Goal: Transaction & Acquisition: Download file/media

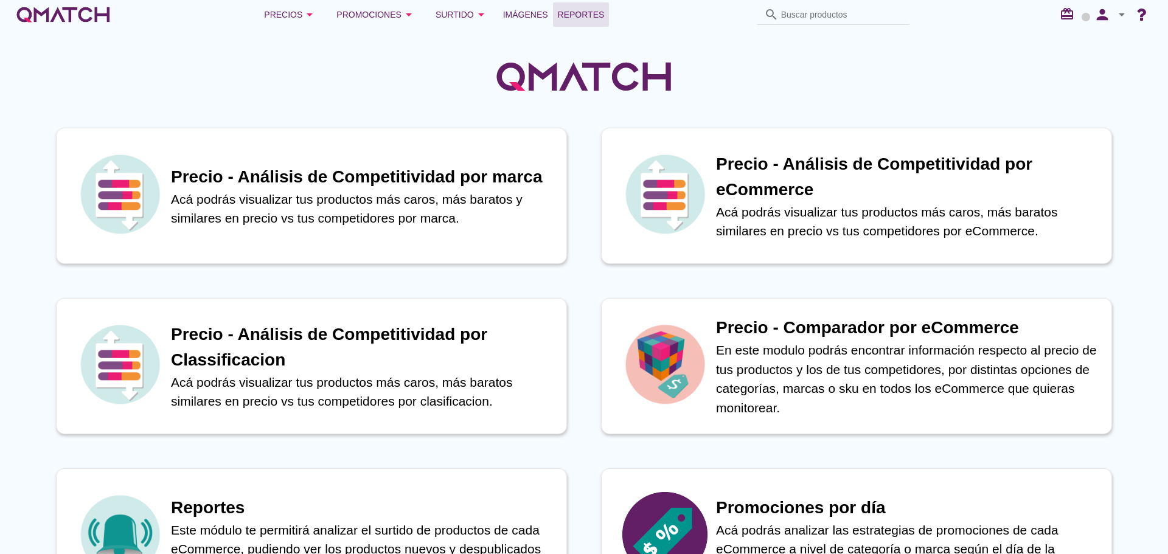
click at [576, 15] on span "Reportes" at bounding box center [581, 14] width 47 height 15
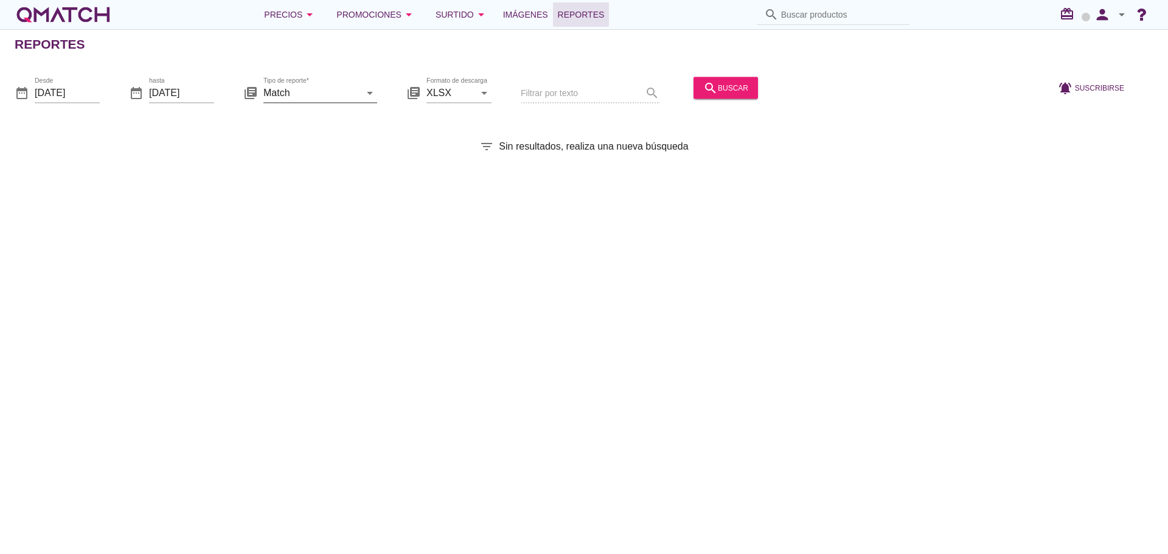
click at [363, 99] on icon "arrow_drop_down" at bounding box center [370, 92] width 15 height 15
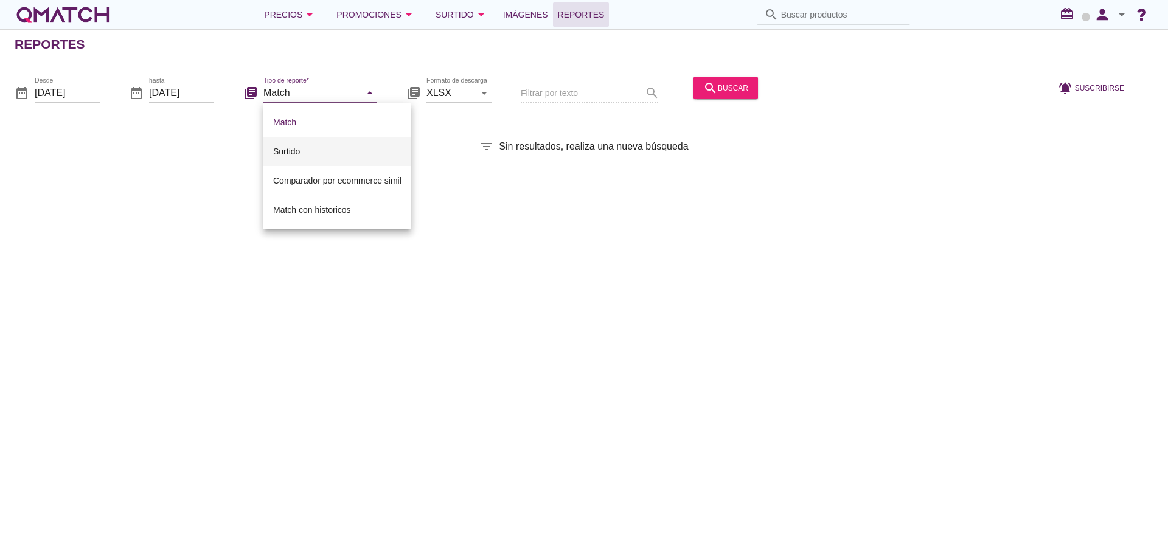
click at [305, 147] on div "Surtido" at bounding box center [337, 151] width 128 height 15
type input "Surtido"
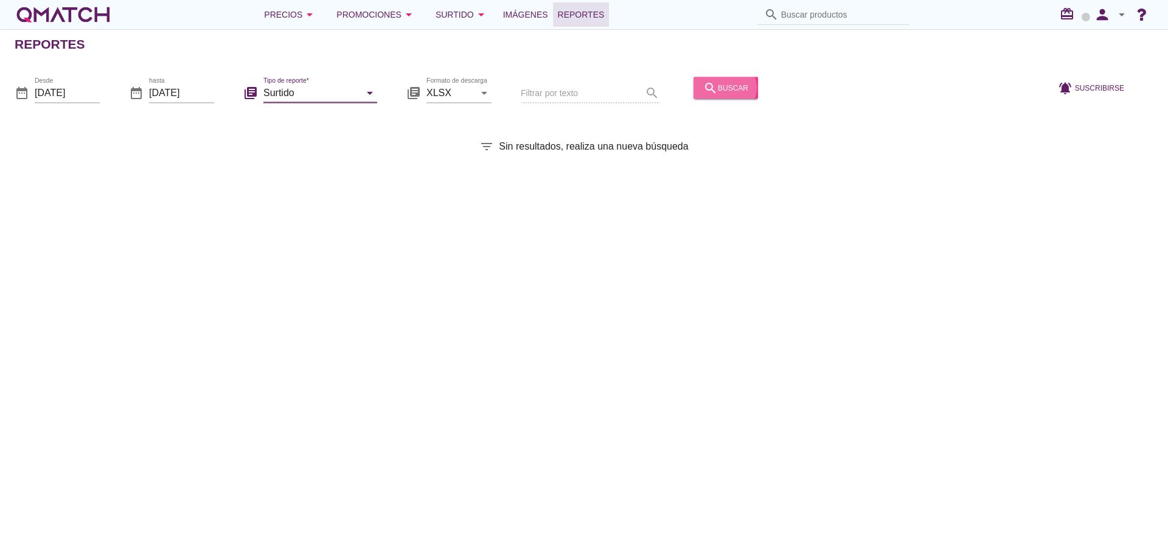
click at [725, 86] on div "search buscar" at bounding box center [725, 87] width 45 height 15
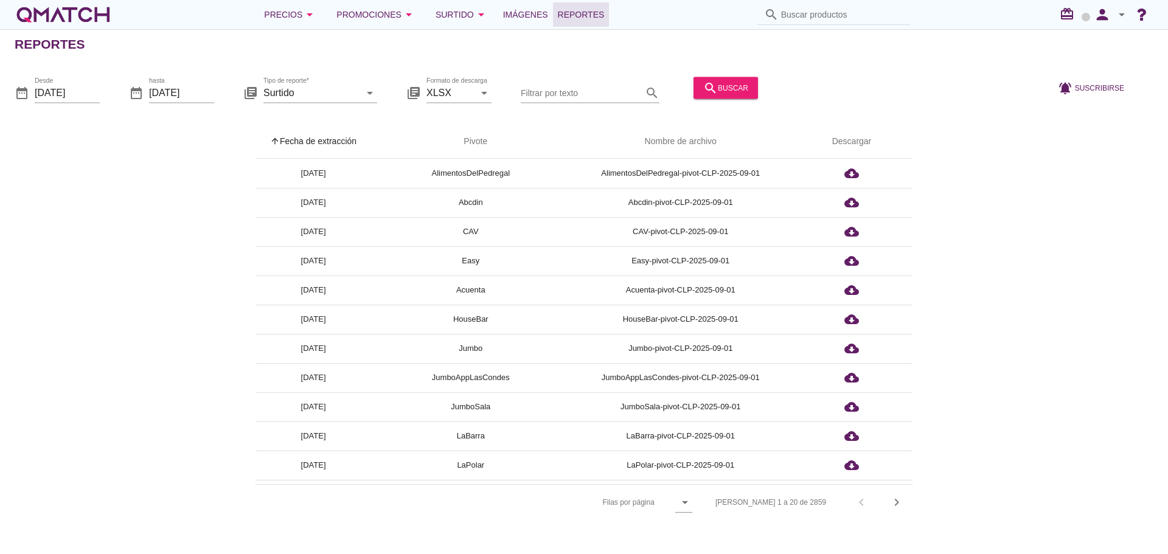
click at [320, 142] on th "arrow_upward Fecha de extracción" at bounding box center [314, 142] width 116 height 34
click at [290, 135] on th "arrow_upward Fecha de extracción" at bounding box center [314, 142] width 116 height 34
click at [316, 136] on th "arrow_upward Fecha de extracción" at bounding box center [314, 142] width 116 height 34
click at [899, 506] on icon "chevron_right" at bounding box center [897, 502] width 15 height 15
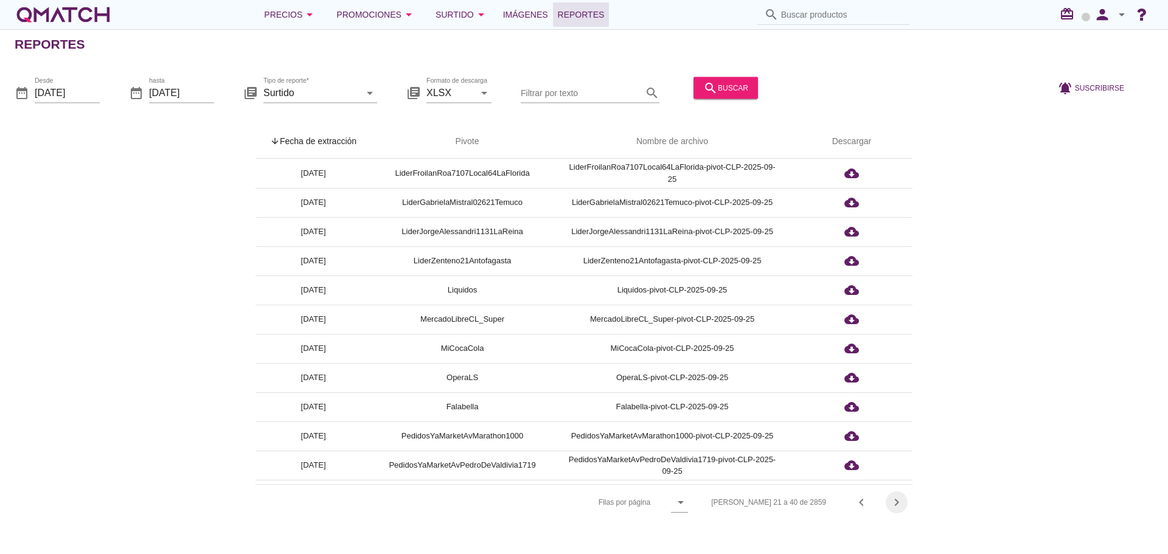
click at [901, 506] on icon "chevron_right" at bounding box center [897, 502] width 15 height 15
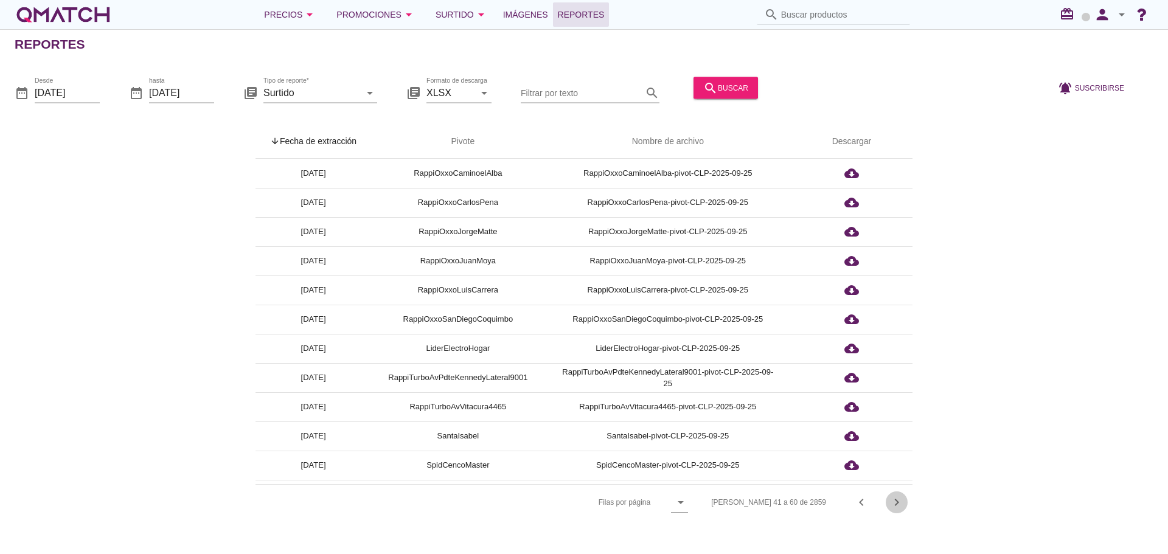
click at [901, 506] on icon "chevron_right" at bounding box center [897, 502] width 15 height 15
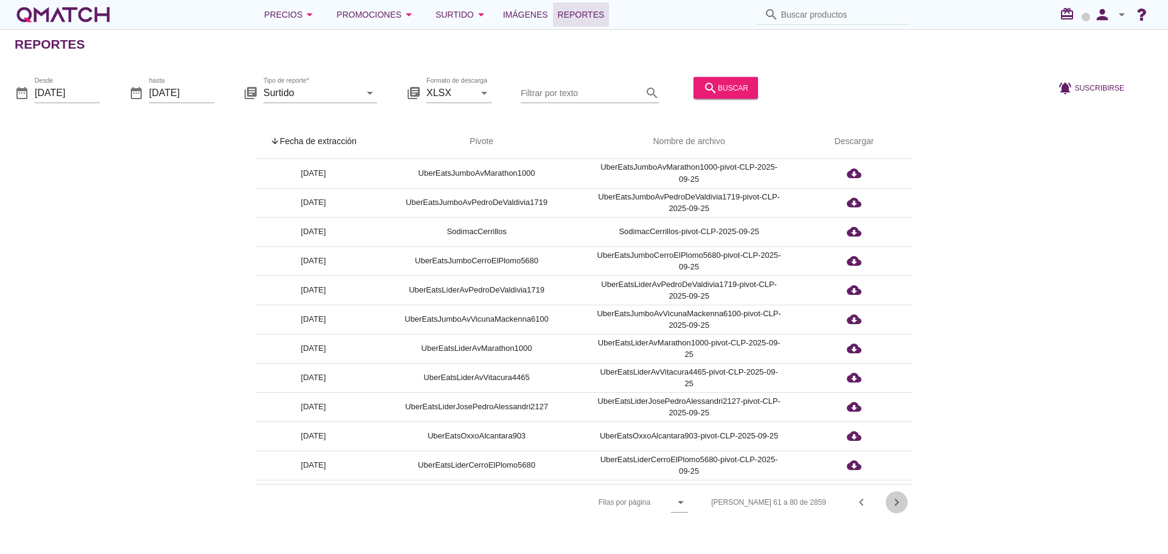
click at [901, 506] on icon "chevron_right" at bounding box center [897, 502] width 15 height 15
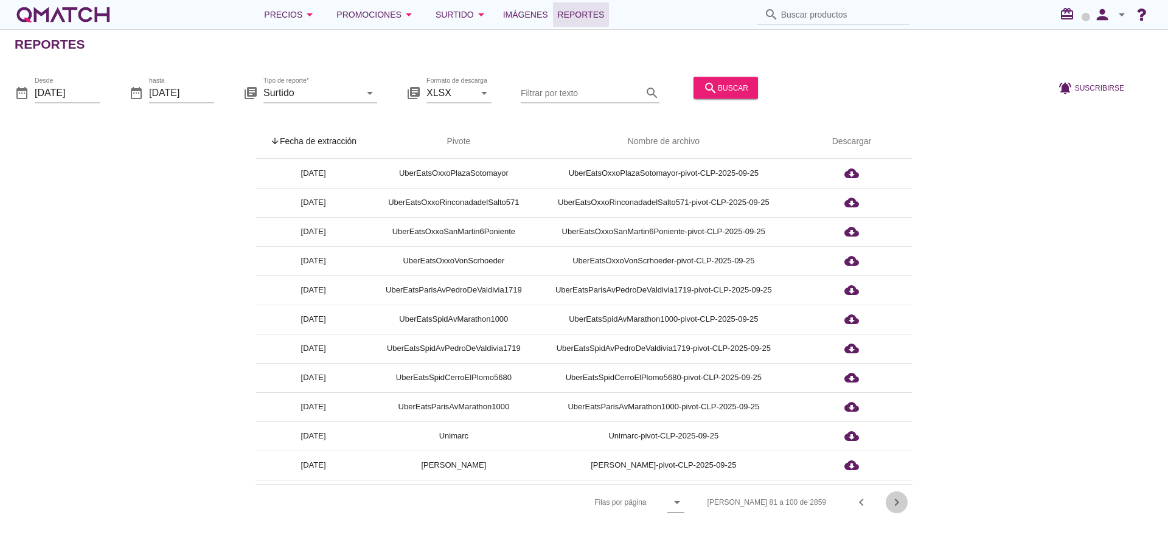
click at [901, 506] on icon "chevron_right" at bounding box center [897, 502] width 15 height 15
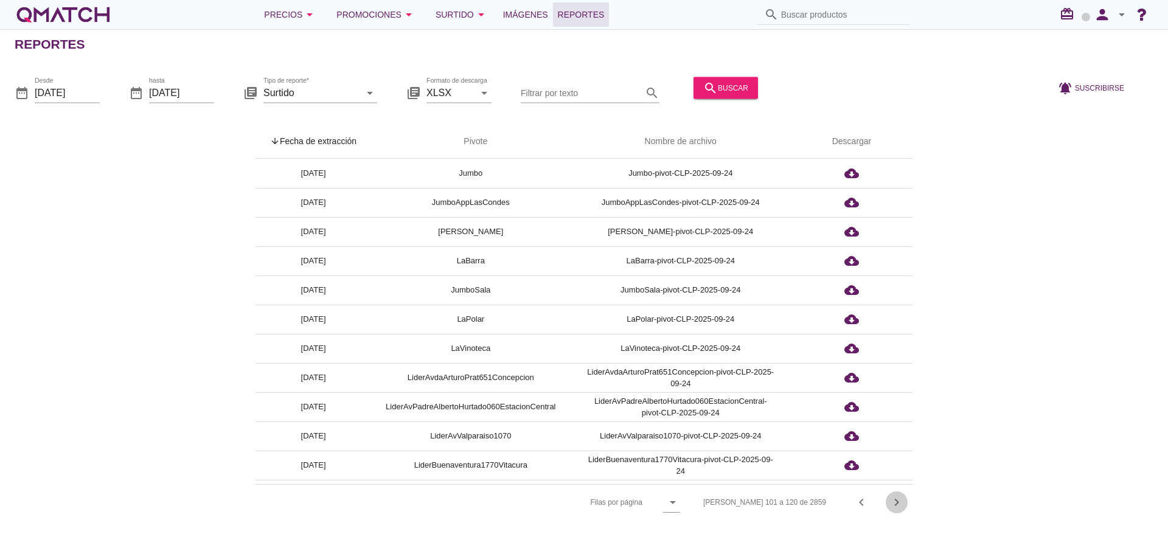
click at [901, 506] on icon "chevron_right" at bounding box center [897, 502] width 15 height 15
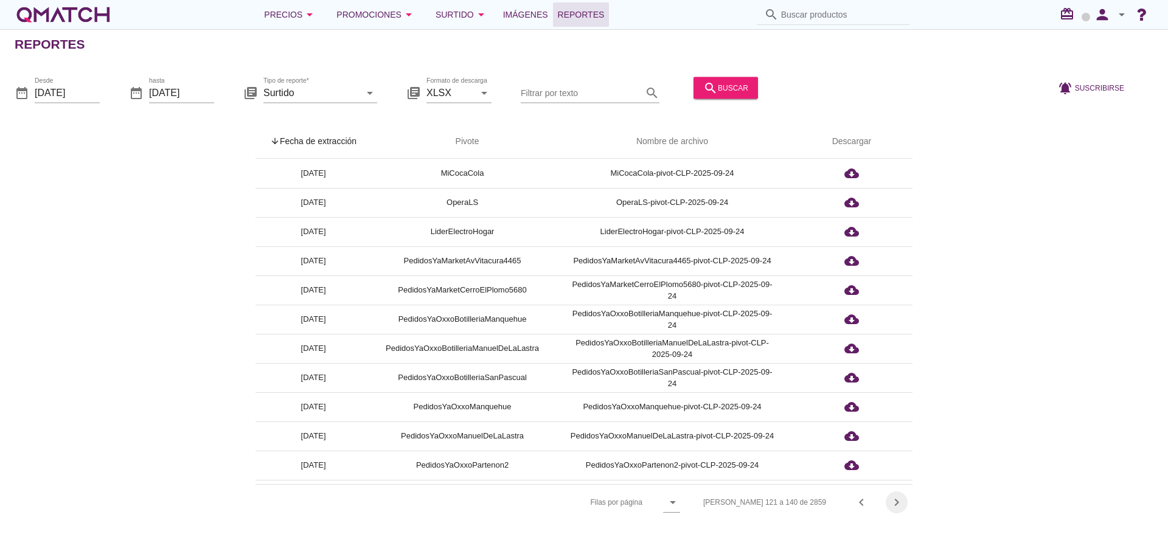
click at [901, 506] on icon "chevron_right" at bounding box center [897, 502] width 15 height 15
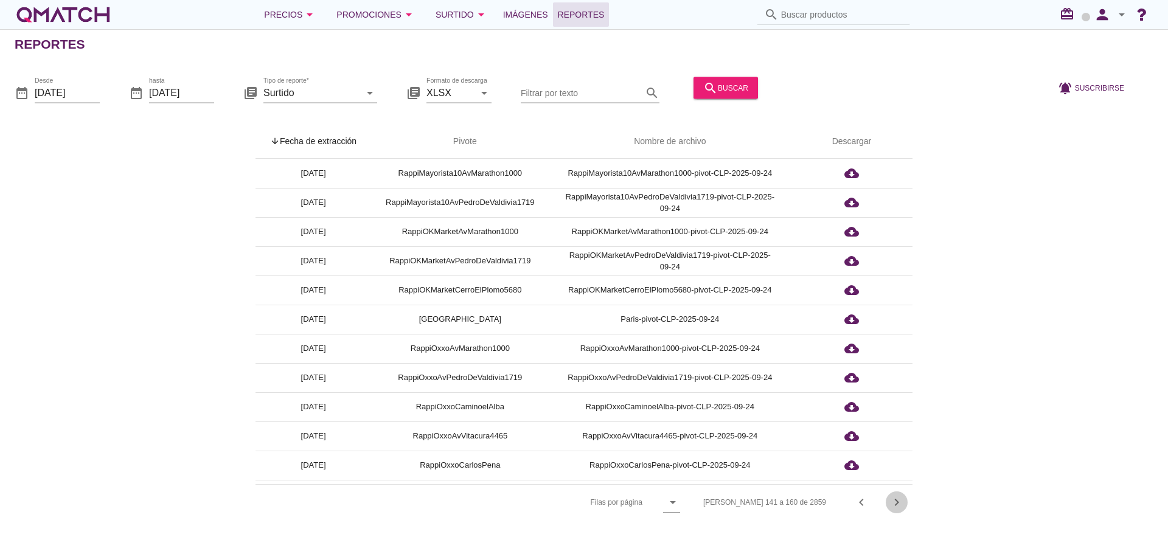
click at [901, 506] on icon "chevron_right" at bounding box center [897, 502] width 15 height 15
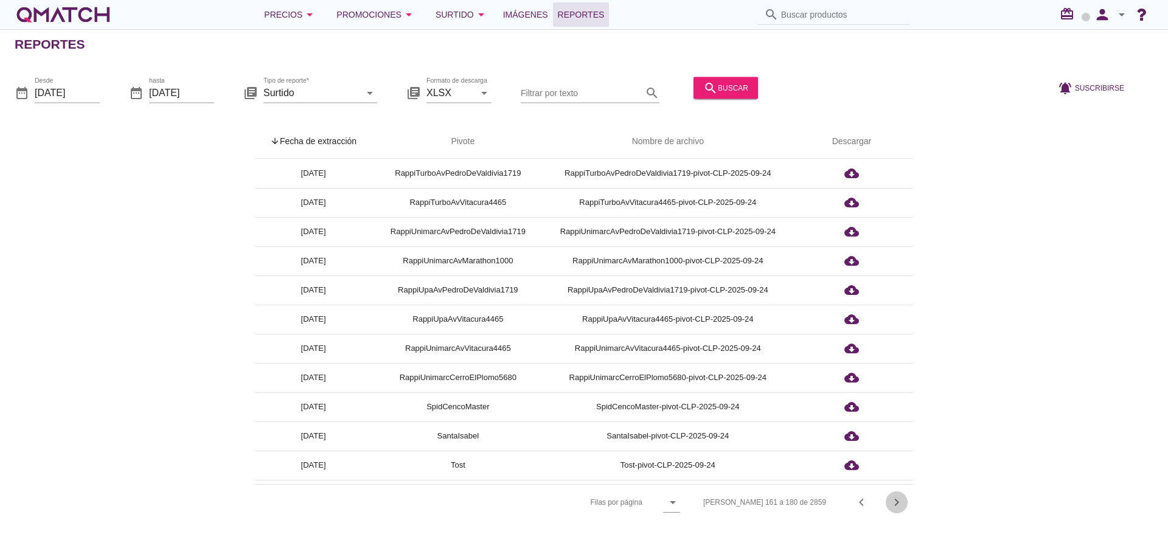
click at [899, 505] on icon "chevron_right" at bounding box center [897, 502] width 15 height 15
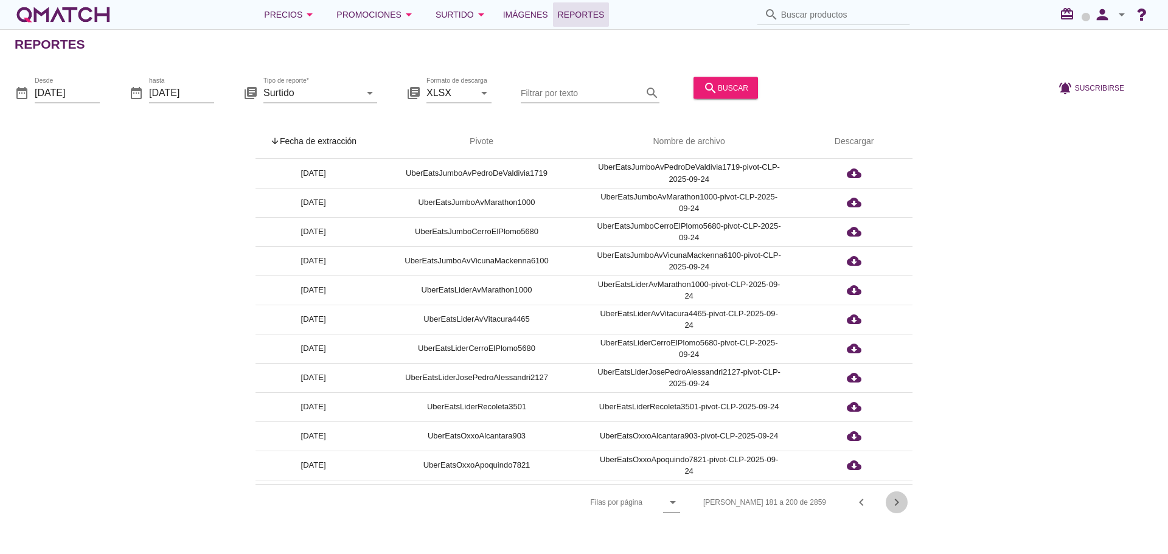
click at [896, 505] on icon "chevron_right" at bounding box center [897, 502] width 15 height 15
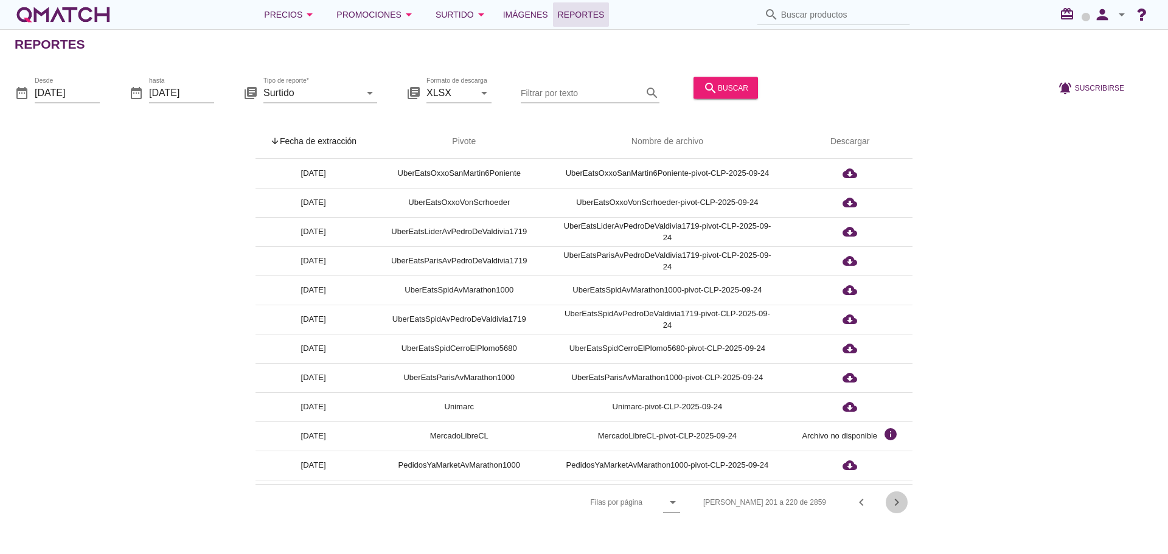
click at [896, 505] on icon "chevron_right" at bounding box center [897, 502] width 15 height 15
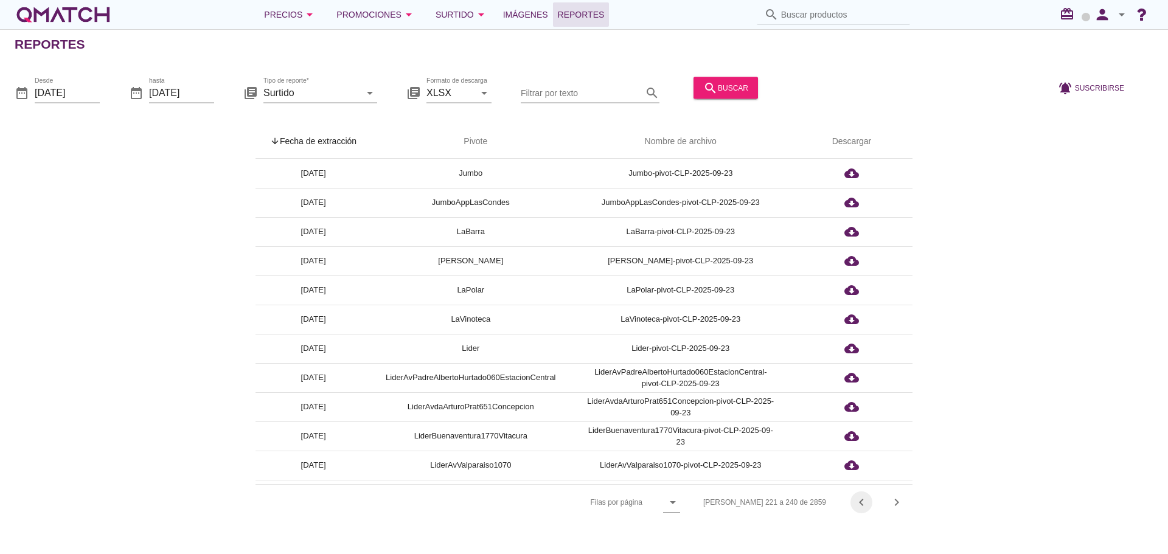
click at [860, 507] on icon "chevron_left" at bounding box center [861, 502] width 15 height 15
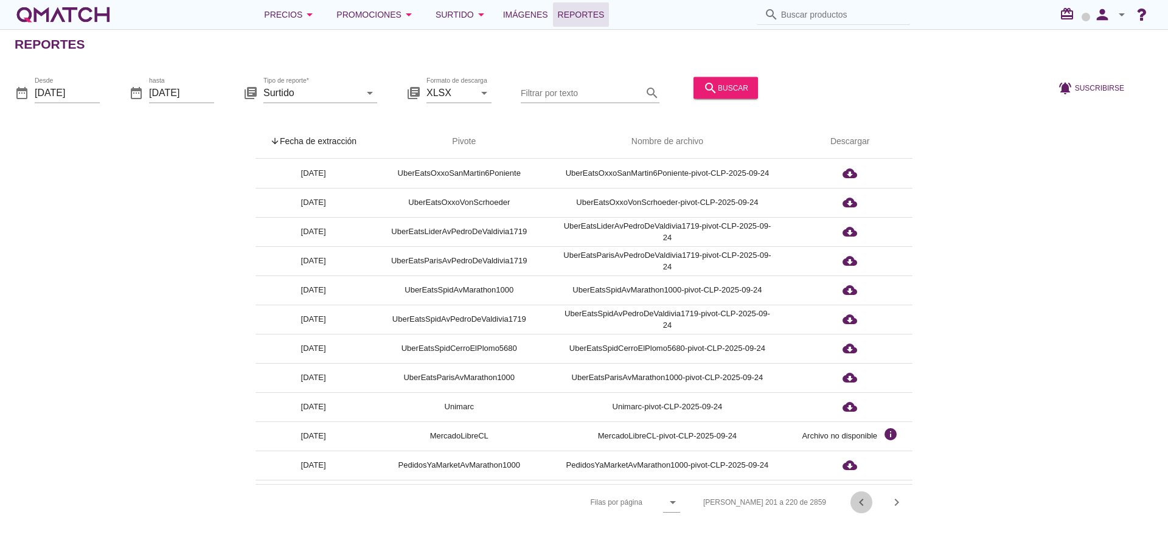
click at [860, 507] on icon "chevron_left" at bounding box center [861, 502] width 15 height 15
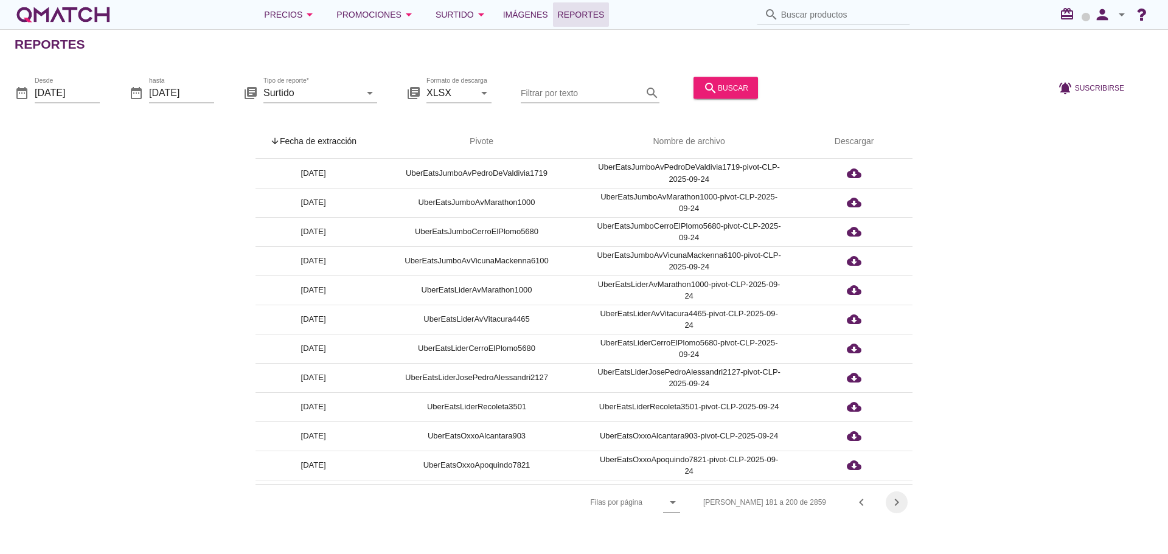
click at [901, 506] on icon "chevron_right" at bounding box center [897, 502] width 15 height 15
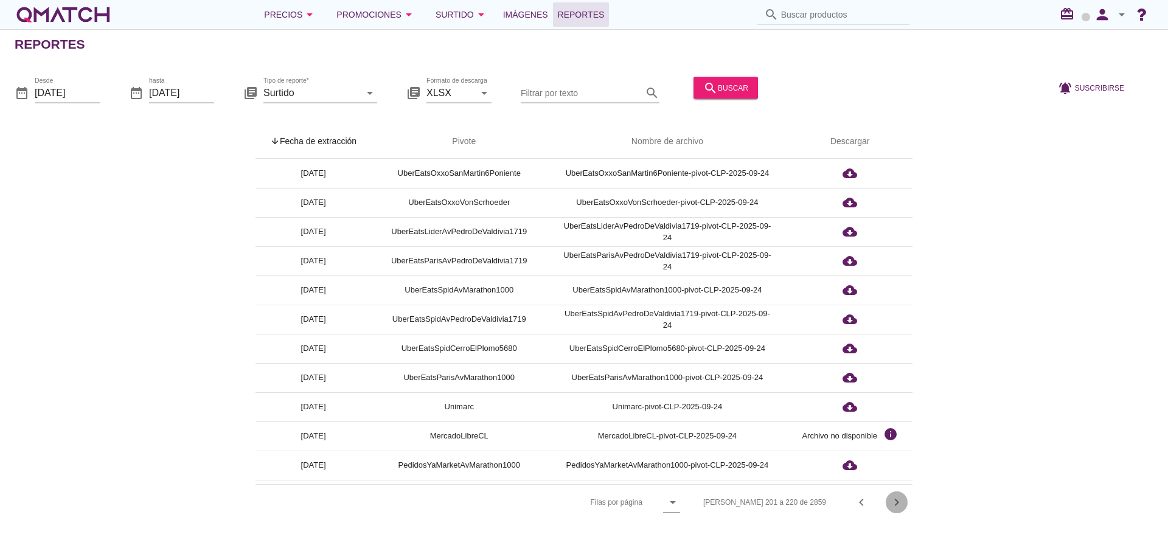
click at [901, 506] on icon "chevron_right" at bounding box center [897, 502] width 15 height 15
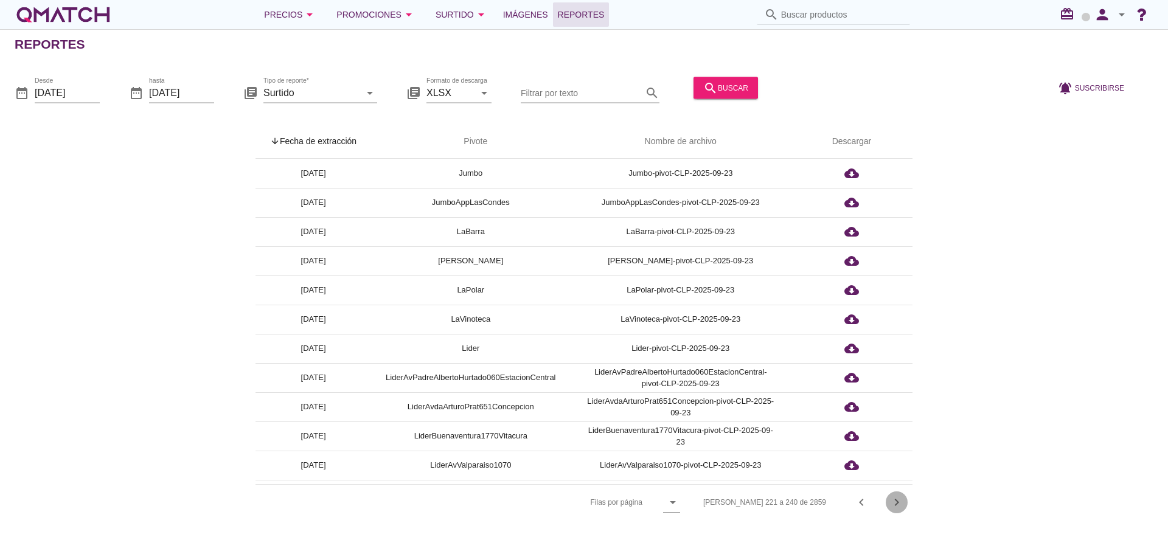
click at [901, 506] on icon "chevron_right" at bounding box center [897, 502] width 15 height 15
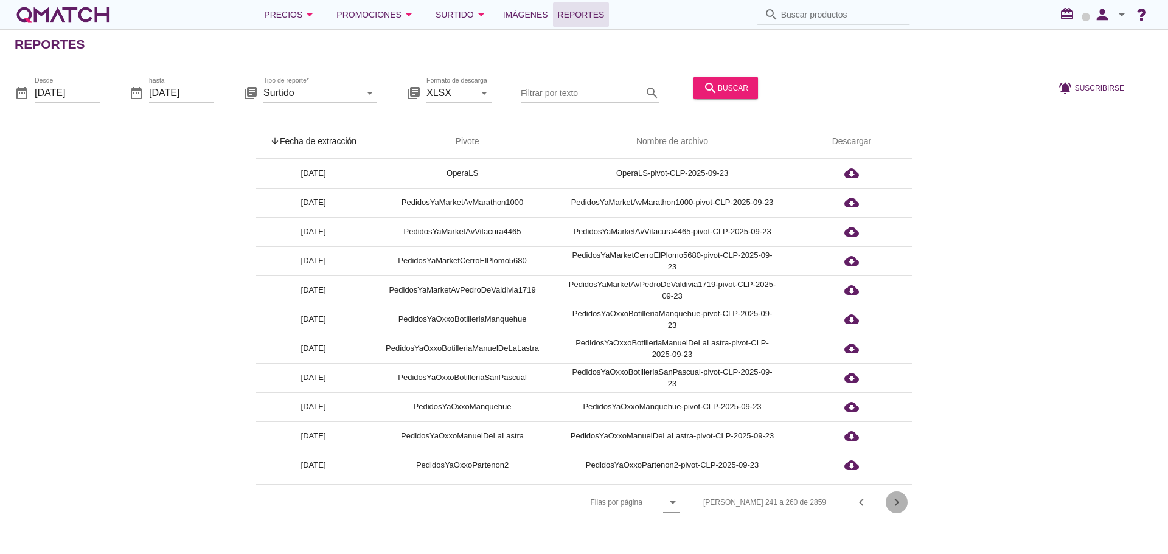
click at [901, 506] on icon "chevron_right" at bounding box center [897, 502] width 15 height 15
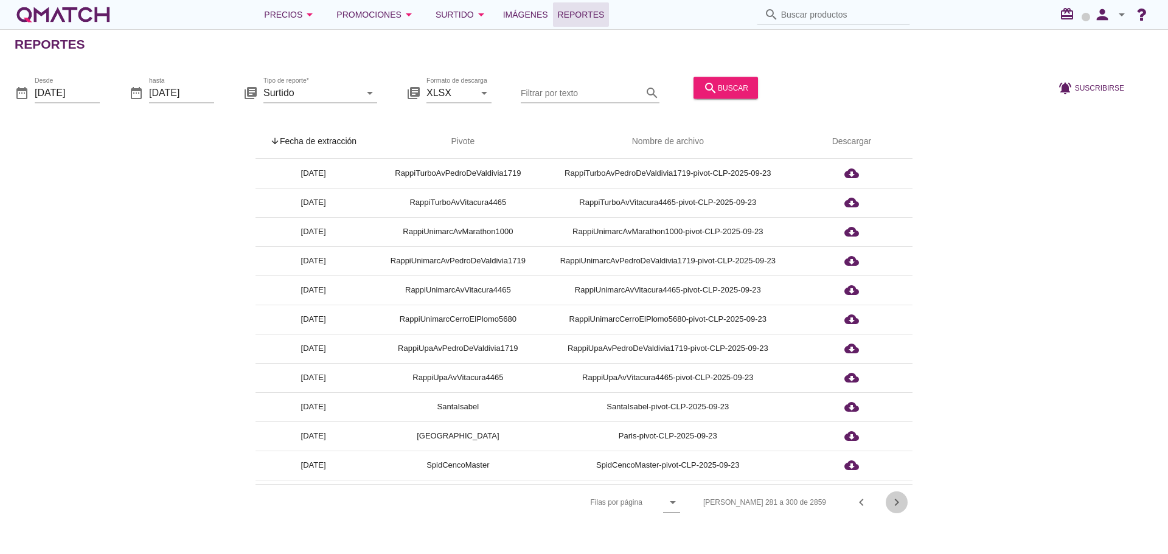
click at [901, 506] on icon "chevron_right" at bounding box center [897, 502] width 15 height 15
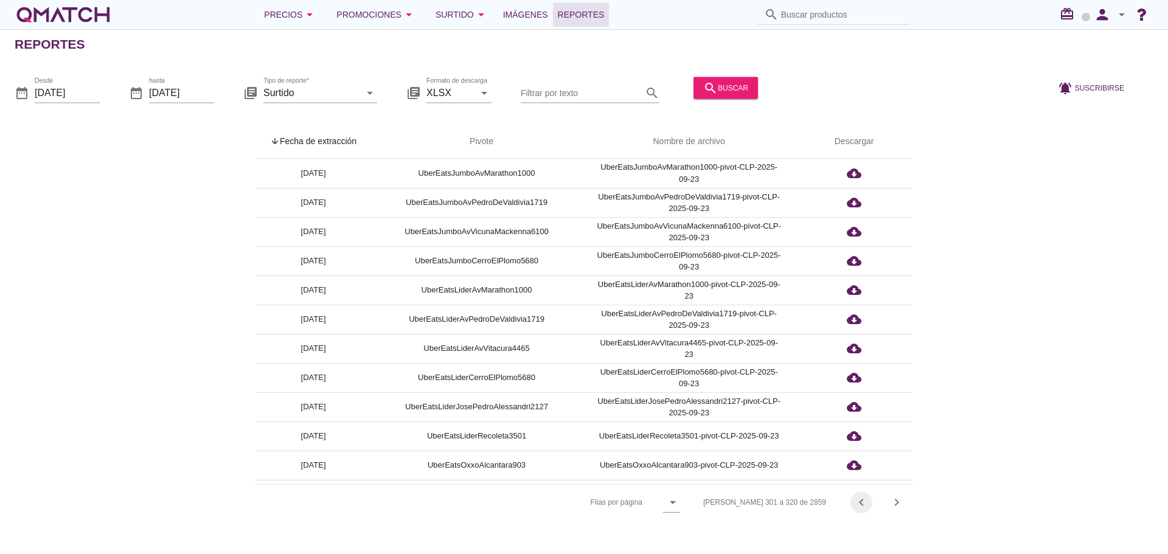
click at [857, 504] on icon "chevron_left" at bounding box center [861, 502] width 15 height 15
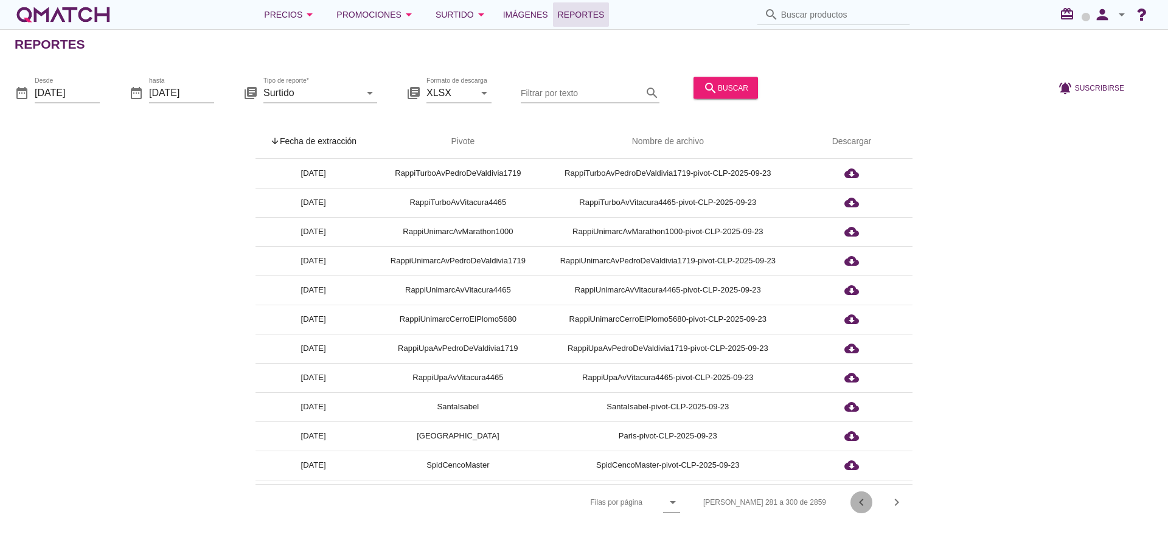
click at [857, 501] on icon "chevron_left" at bounding box center [861, 502] width 15 height 15
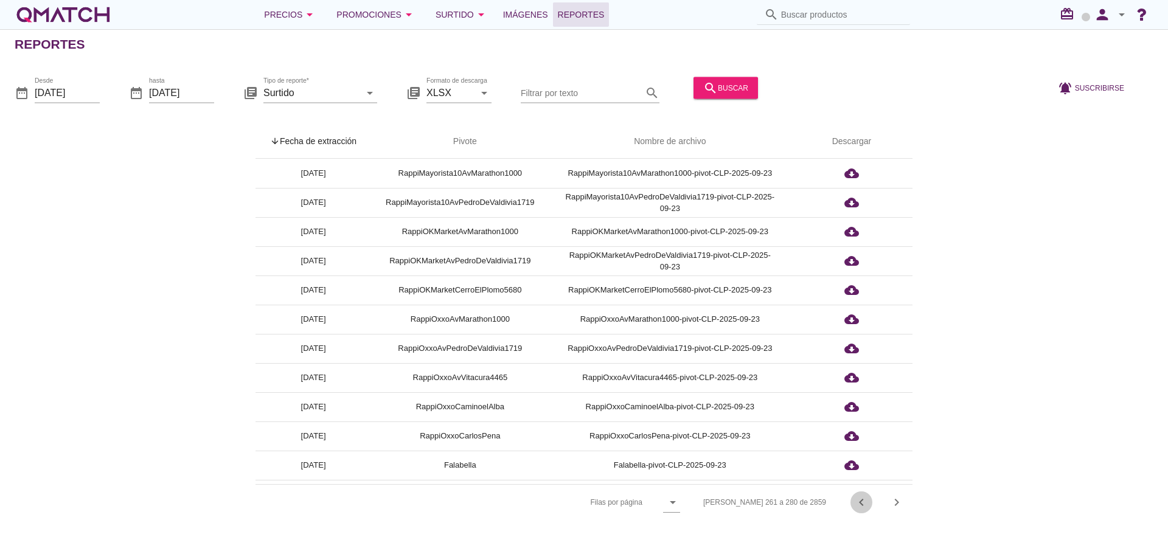
click at [857, 498] on icon "chevron_left" at bounding box center [861, 502] width 15 height 15
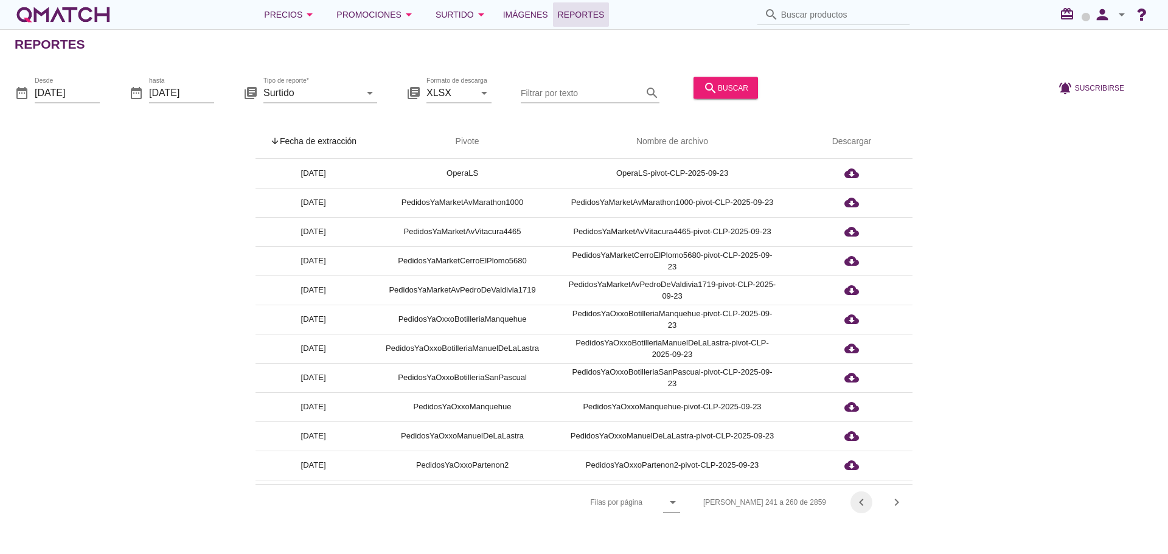
click at [856, 498] on icon "chevron_left" at bounding box center [861, 502] width 15 height 15
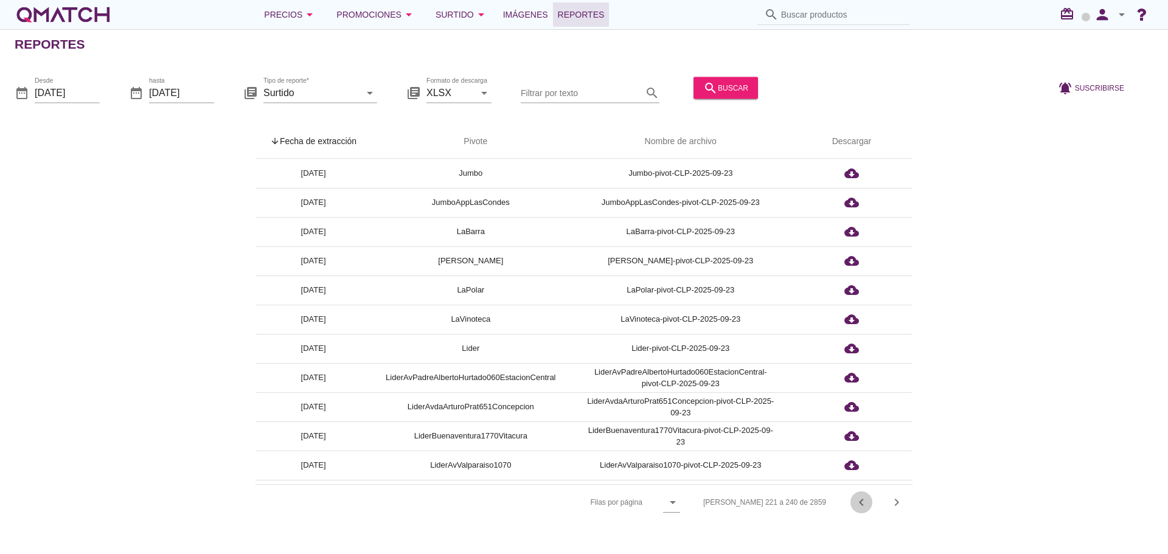
click at [856, 498] on icon "chevron_left" at bounding box center [861, 502] width 15 height 15
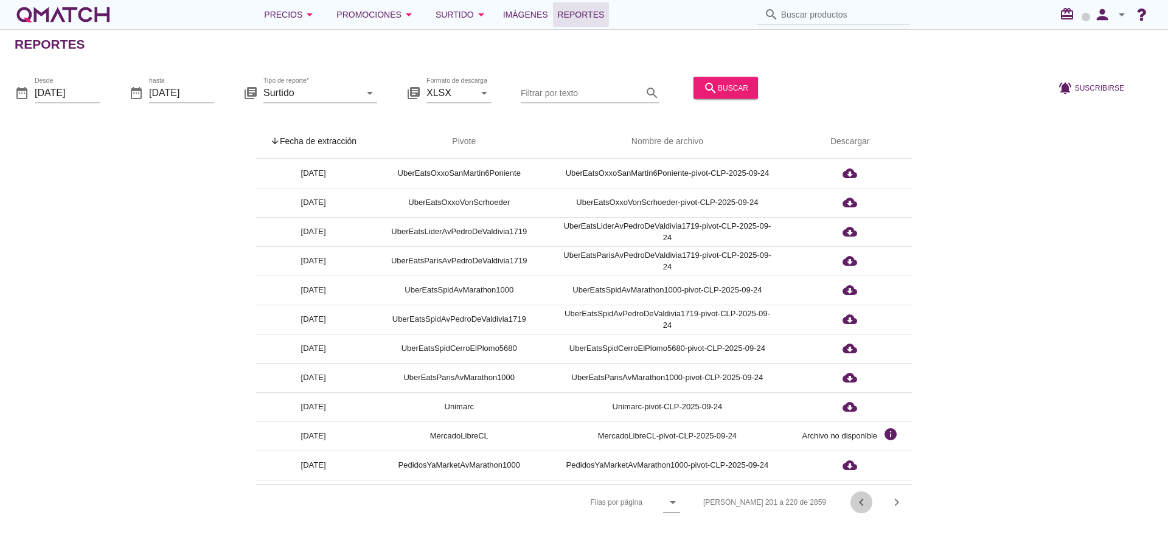
click at [856, 498] on icon "chevron_left" at bounding box center [861, 502] width 15 height 15
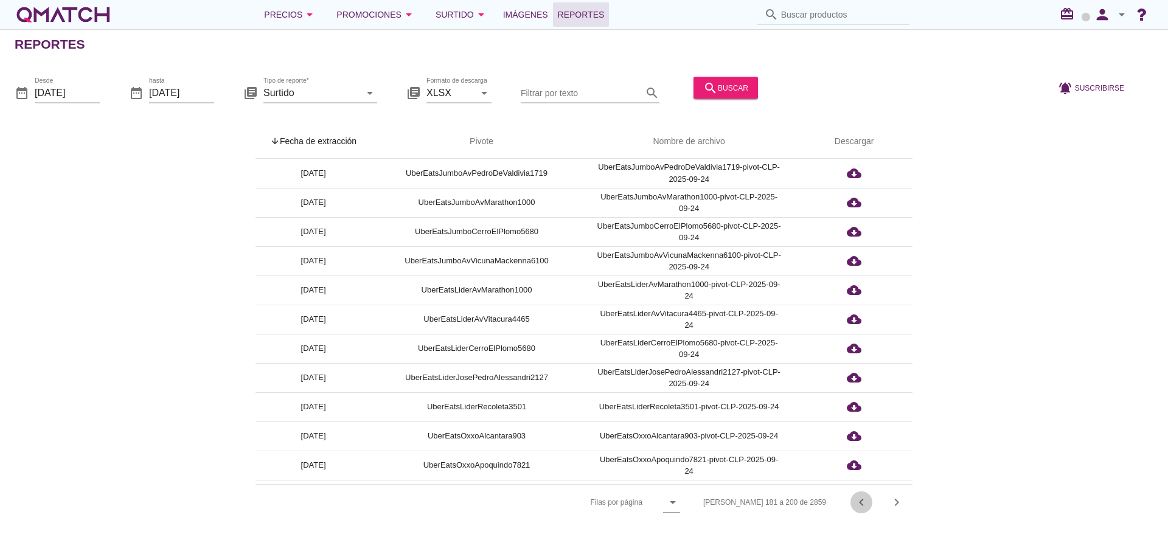
click at [856, 498] on icon "chevron_left" at bounding box center [861, 502] width 15 height 15
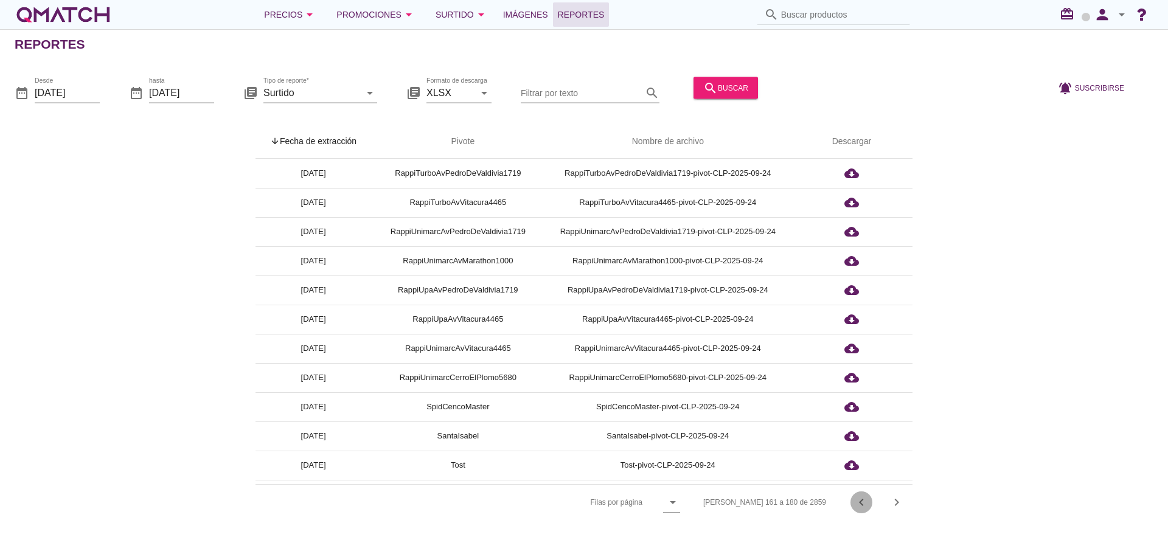
click at [856, 498] on icon "chevron_left" at bounding box center [861, 502] width 15 height 15
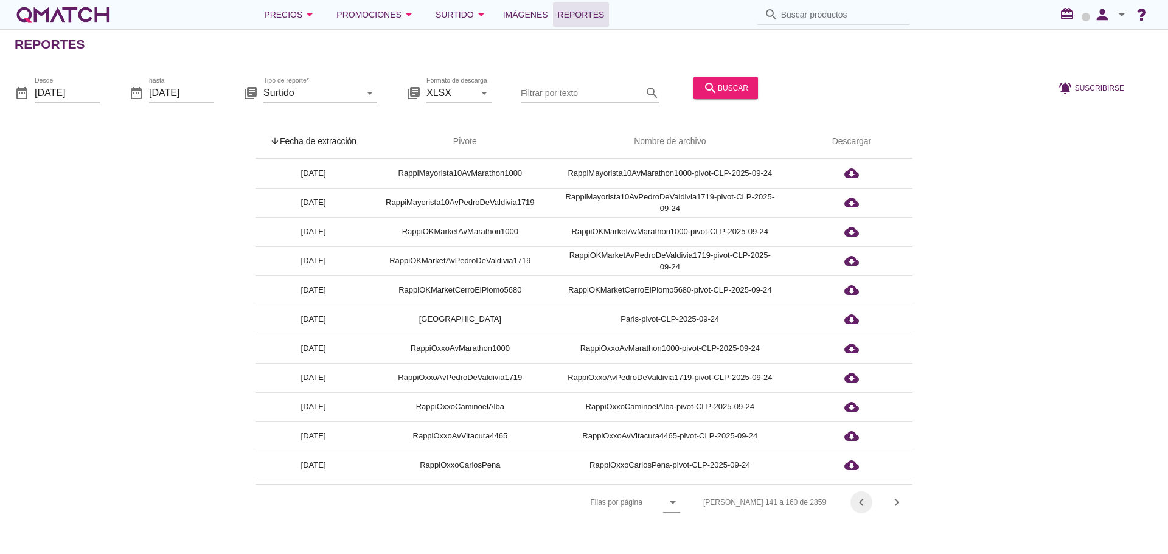
click at [856, 498] on icon "chevron_left" at bounding box center [861, 502] width 15 height 15
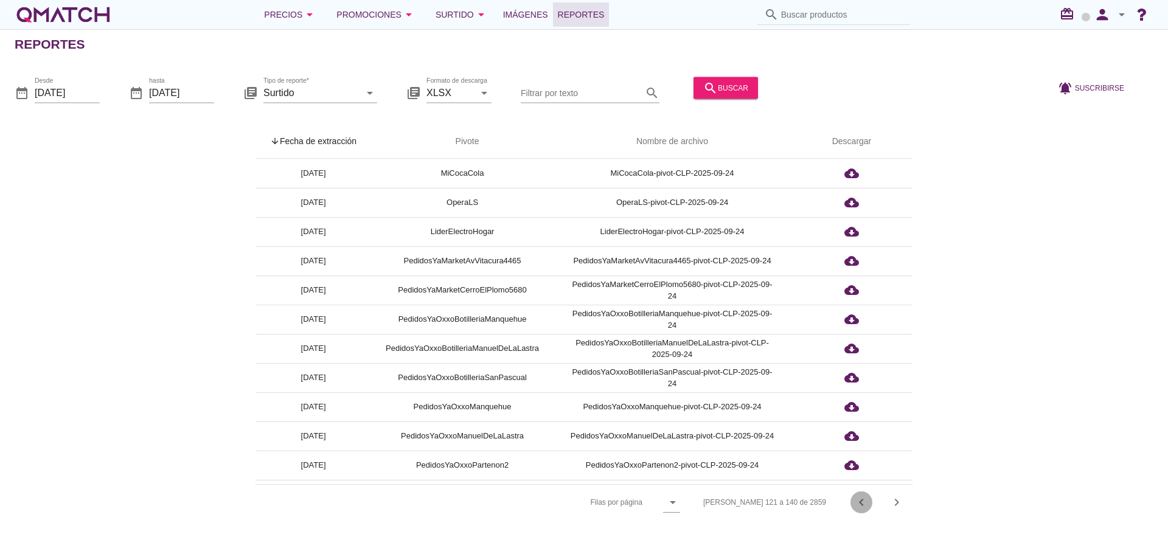
click at [856, 498] on icon "chevron_left" at bounding box center [861, 502] width 15 height 15
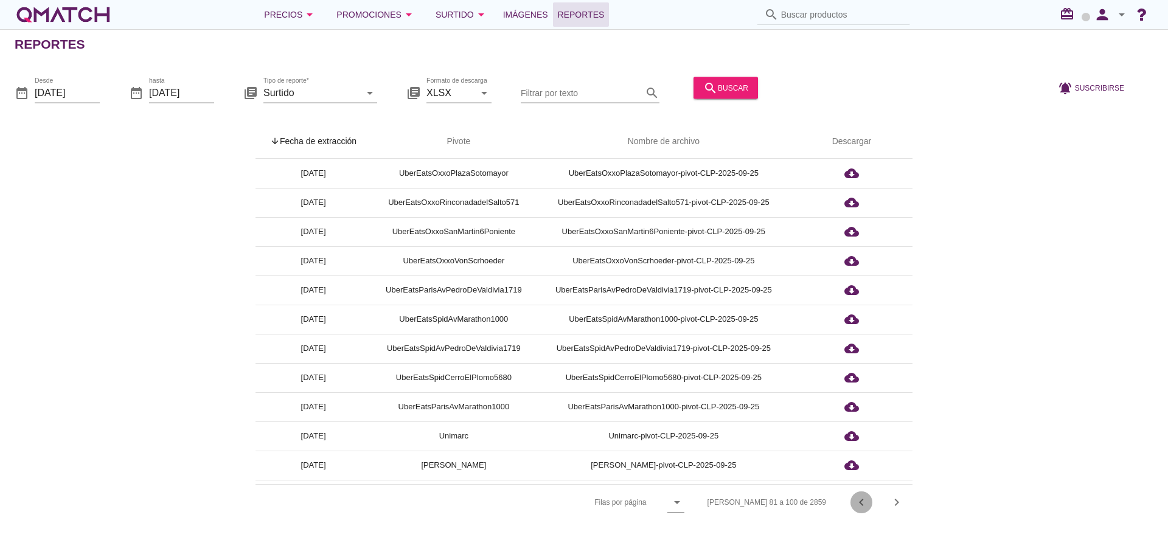
click at [856, 498] on icon "chevron_left" at bounding box center [861, 502] width 15 height 15
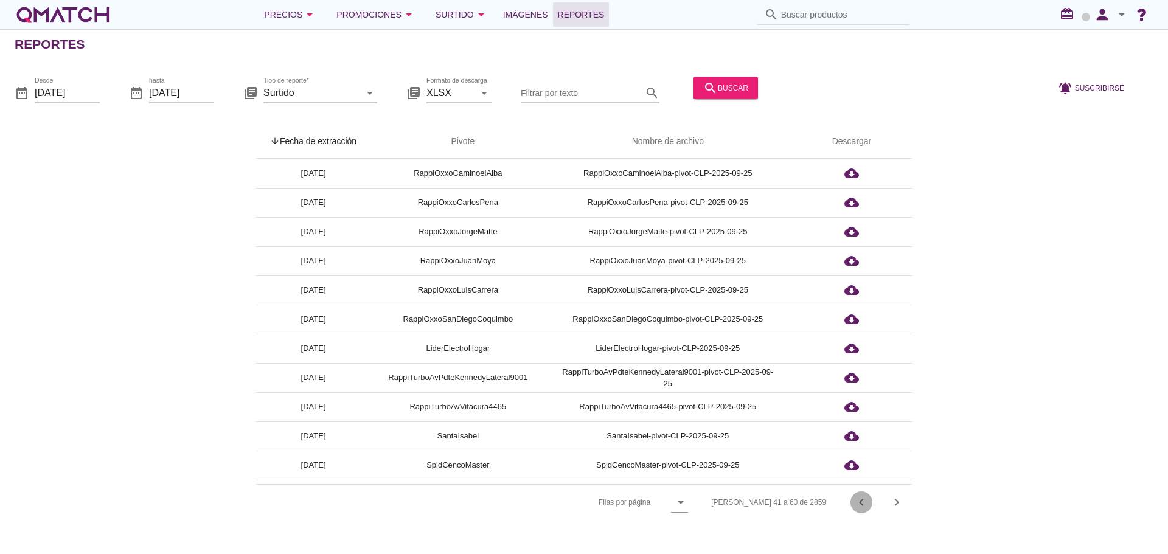
click at [856, 498] on icon "chevron_left" at bounding box center [861, 502] width 15 height 15
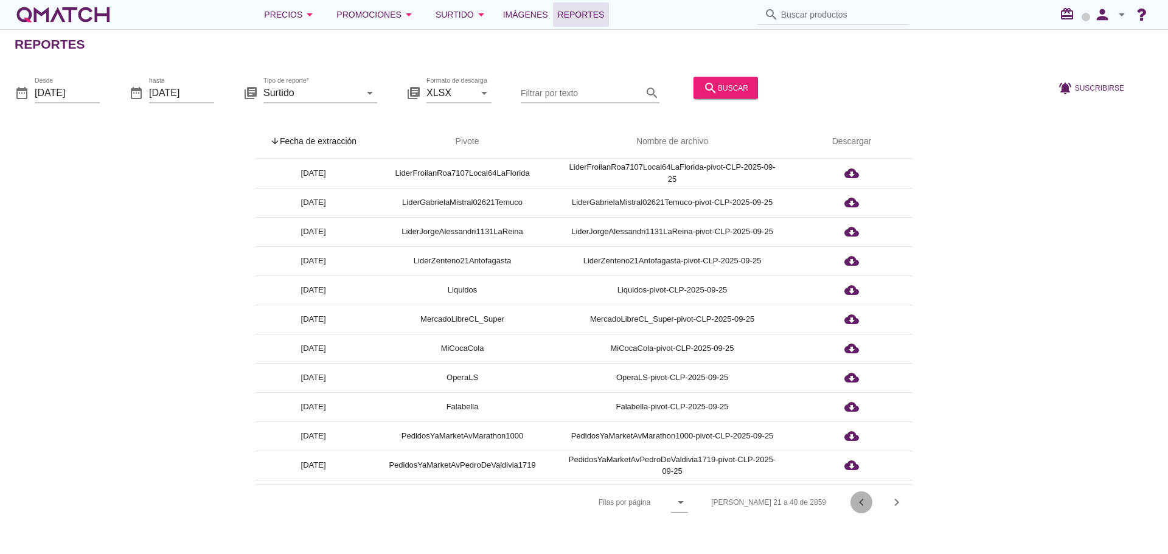
click at [856, 498] on icon "chevron_left" at bounding box center [861, 502] width 15 height 15
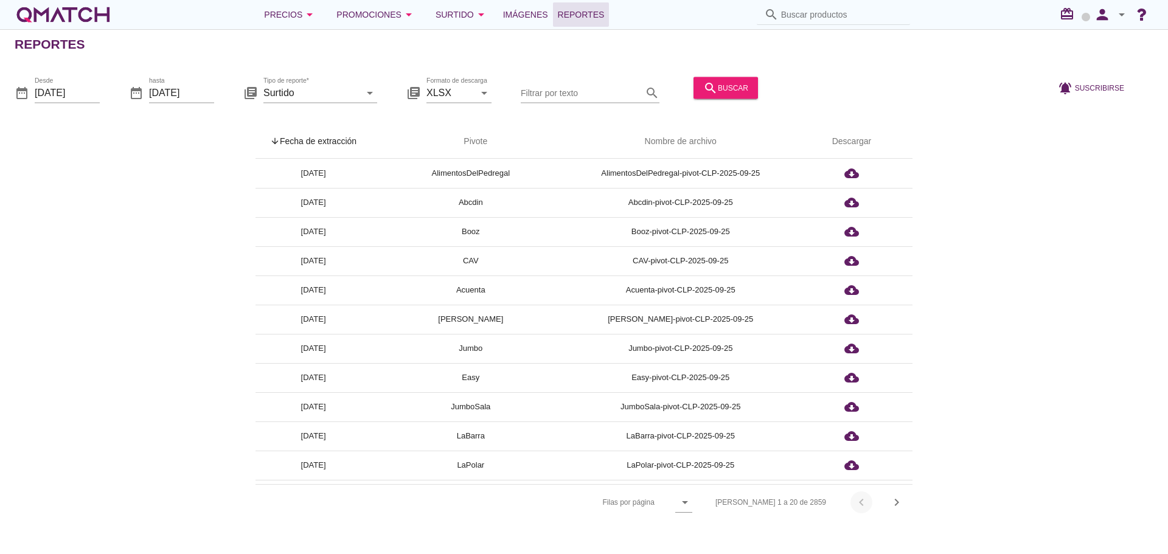
click at [856, 498] on div "Filas 1 a 20 de 2859 chevron_left chevron_right" at bounding box center [807, 502] width 212 height 29
click at [892, 499] on icon "chevron_right" at bounding box center [897, 502] width 15 height 15
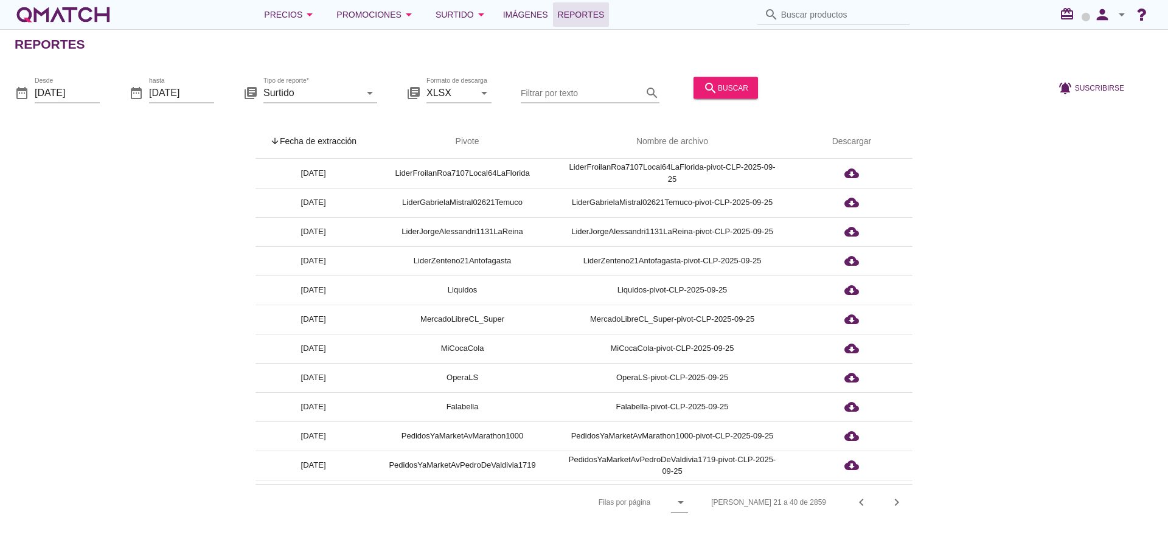
click at [1070, 16] on icon "redeem" at bounding box center [1069, 14] width 19 height 15
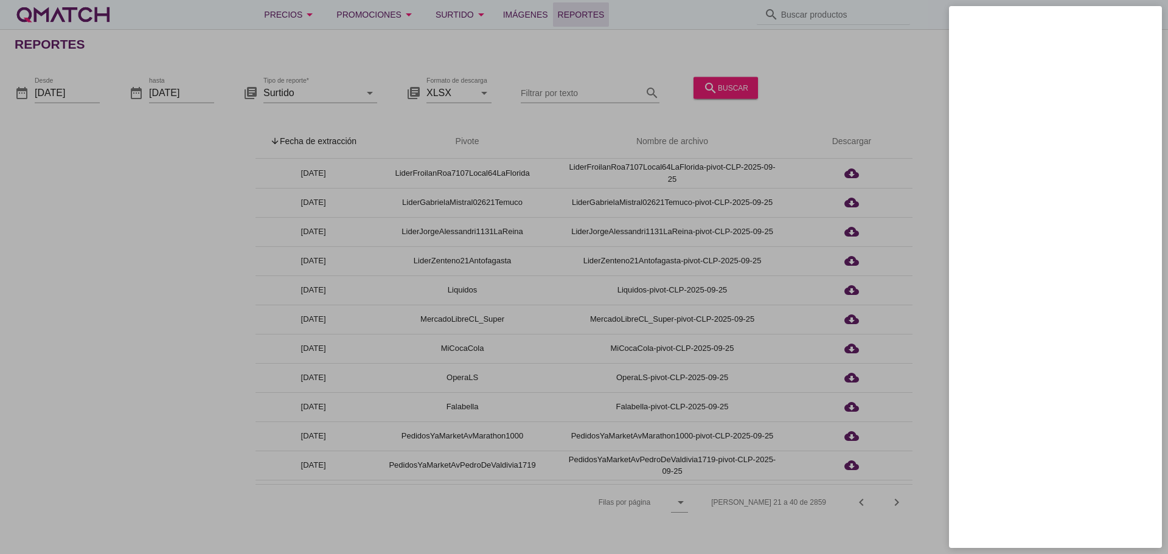
click at [864, 53] on div at bounding box center [584, 277] width 1168 height 554
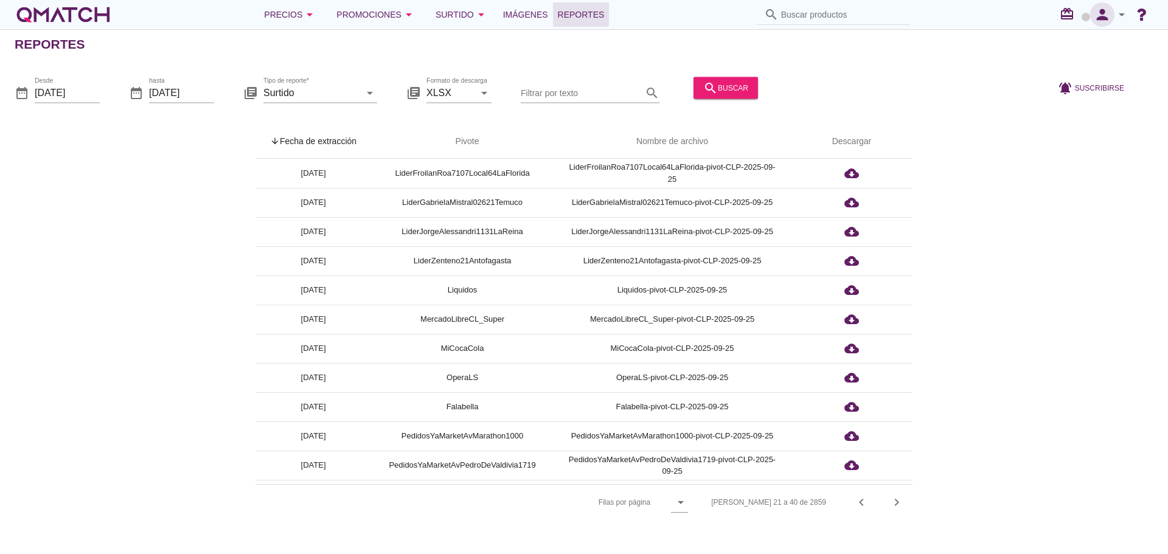
click at [1099, 12] on icon "person" at bounding box center [1102, 14] width 24 height 17
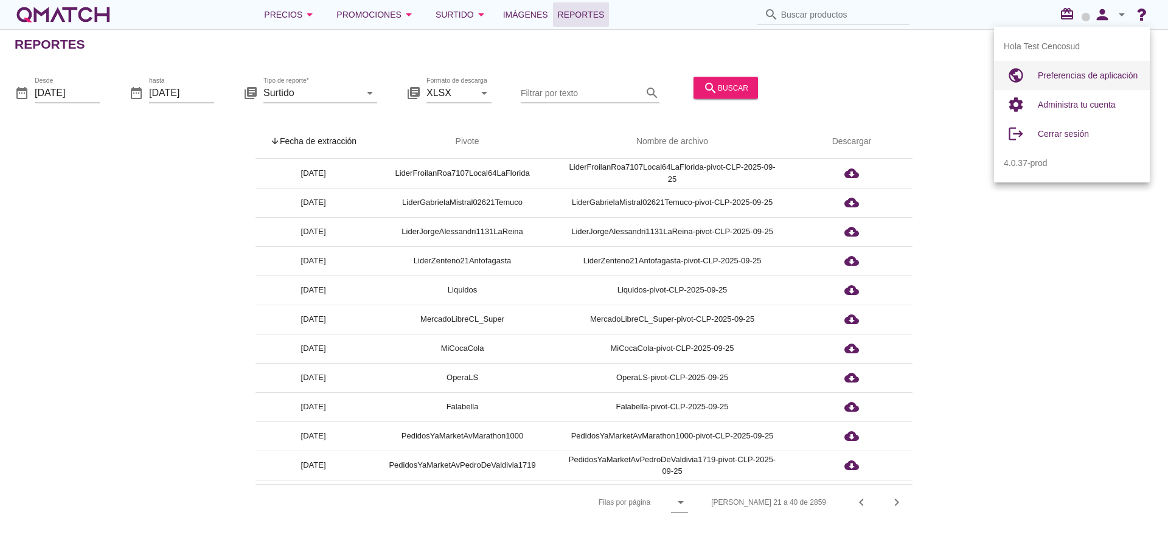
click at [1071, 72] on span "Preferencias de aplicación" at bounding box center [1088, 76] width 100 height 10
radio input "true"
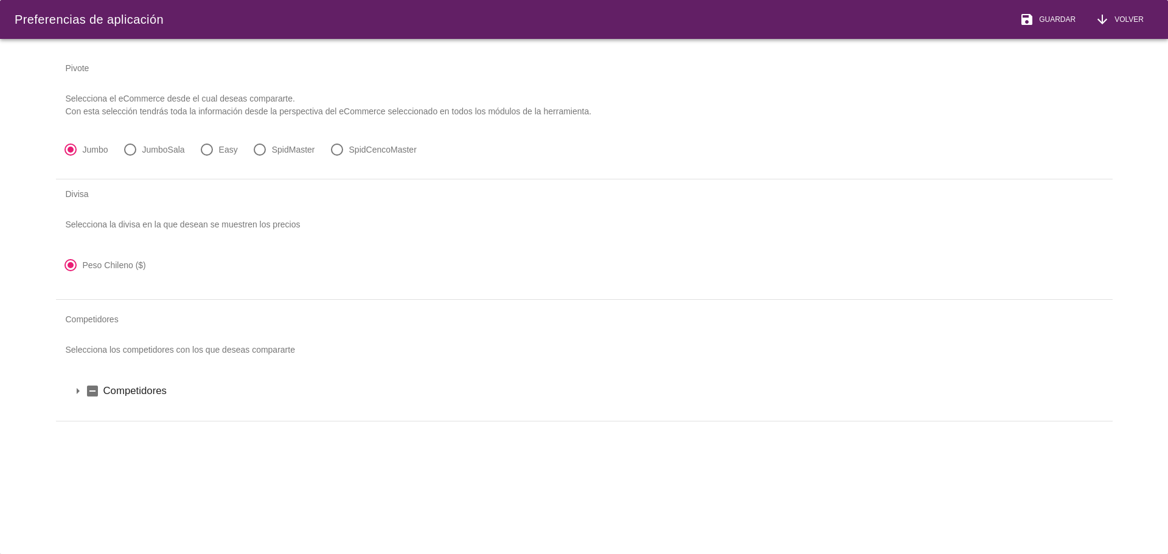
click at [77, 389] on icon "arrow_drop_down" at bounding box center [78, 391] width 15 height 15
click at [129, 149] on div at bounding box center [130, 149] width 21 height 21
radio input "false"
radio input "true"
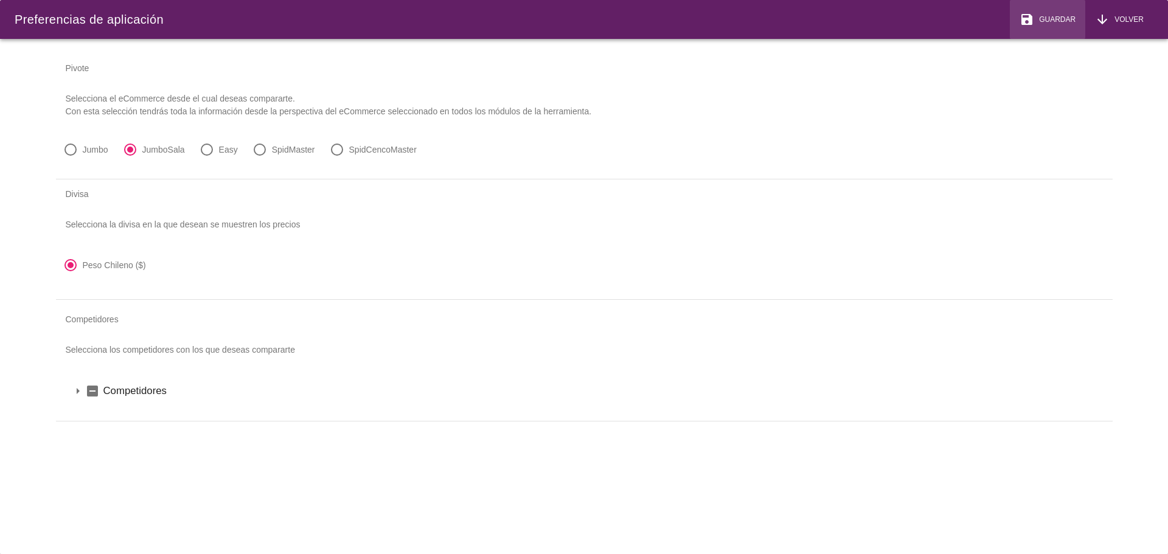
click at [1072, 21] on span "Guardar" at bounding box center [1055, 19] width 41 height 11
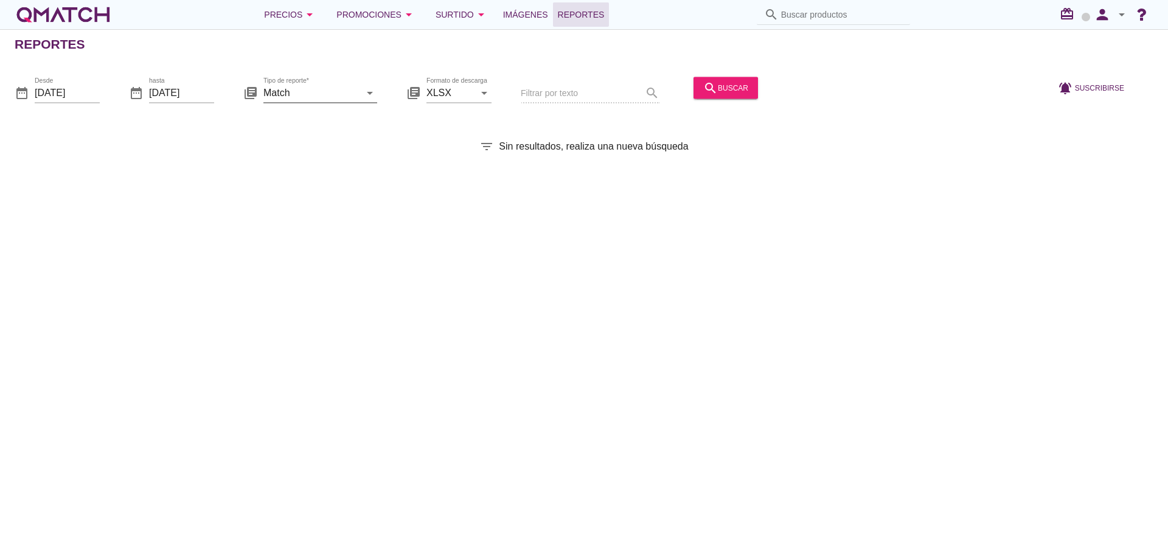
click at [344, 92] on input "Match" at bounding box center [311, 92] width 97 height 19
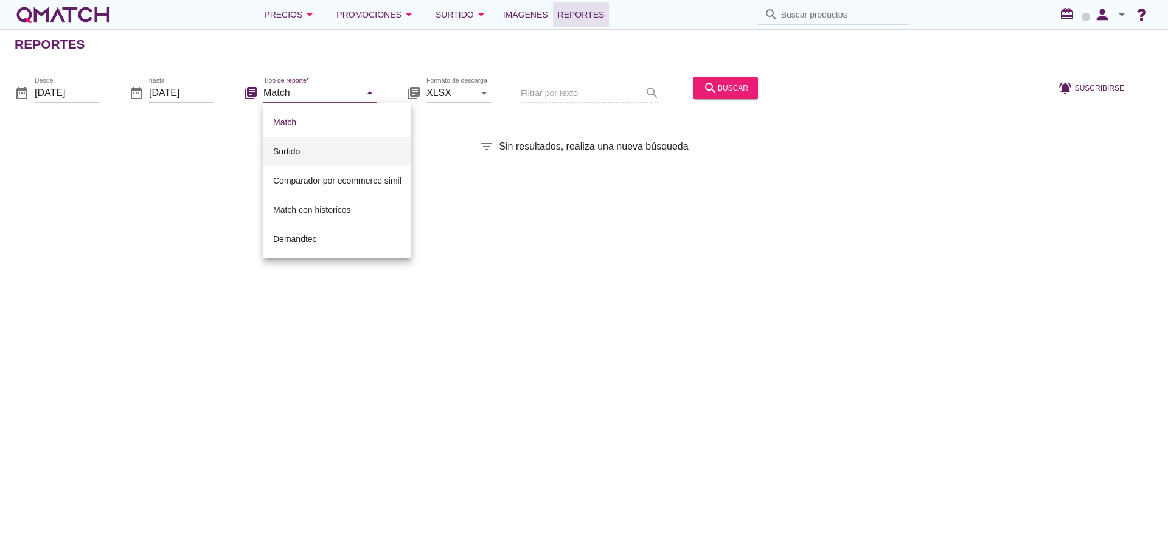
click at [295, 148] on div "Surtido" at bounding box center [337, 151] width 128 height 15
type input "Surtido"
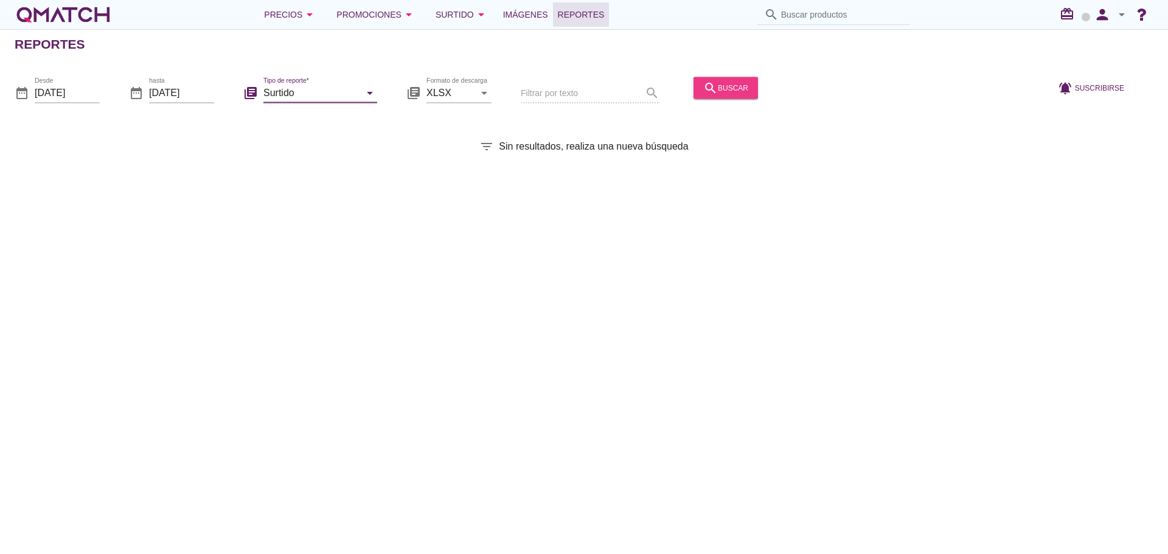
click at [703, 88] on icon "search" at bounding box center [710, 87] width 15 height 15
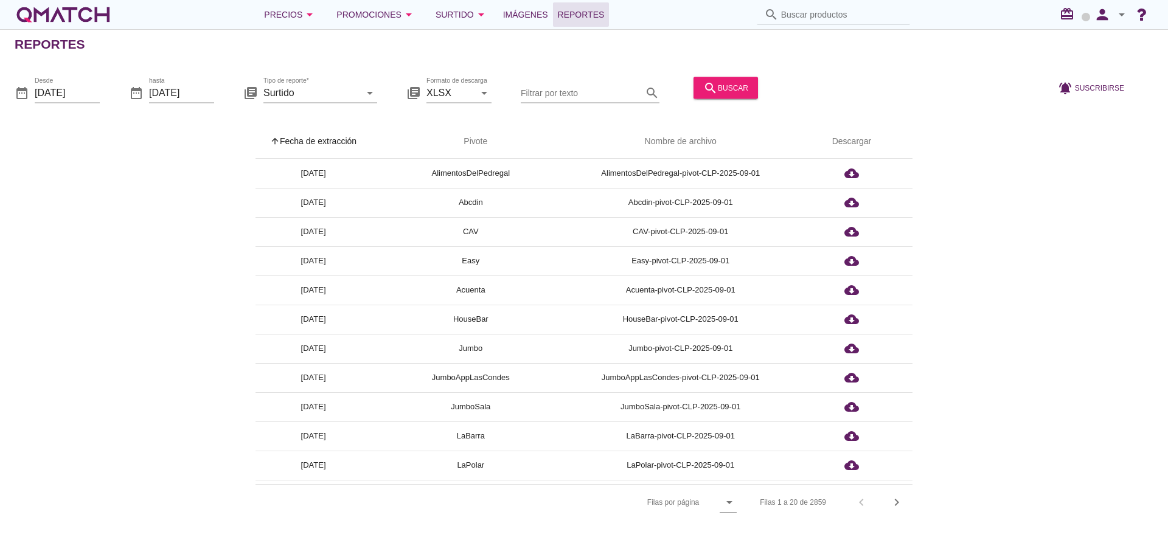
click at [319, 134] on th "arrow_upward Fecha de extracción" at bounding box center [314, 142] width 116 height 34
click at [897, 506] on icon "chevron_right" at bounding box center [897, 502] width 15 height 15
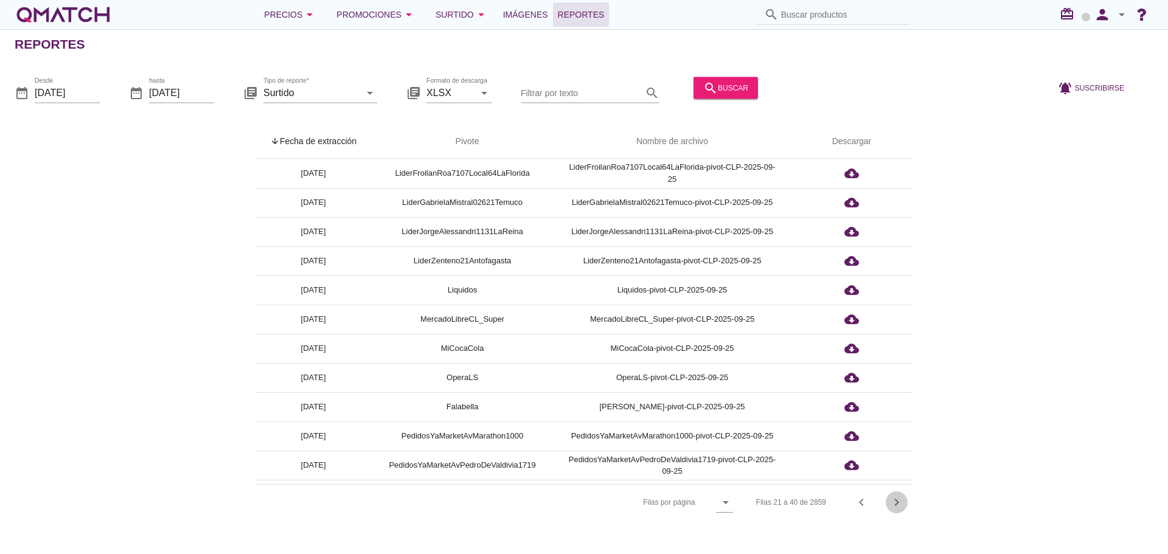
click at [898, 506] on icon "chevron_right" at bounding box center [897, 502] width 15 height 15
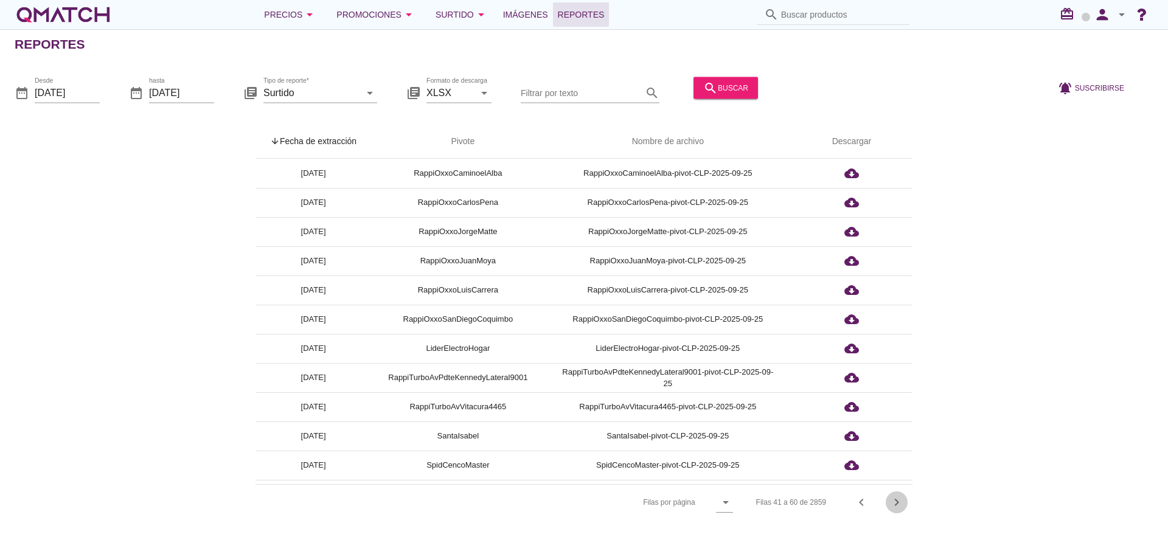
click at [899, 506] on icon "chevron_right" at bounding box center [897, 502] width 15 height 15
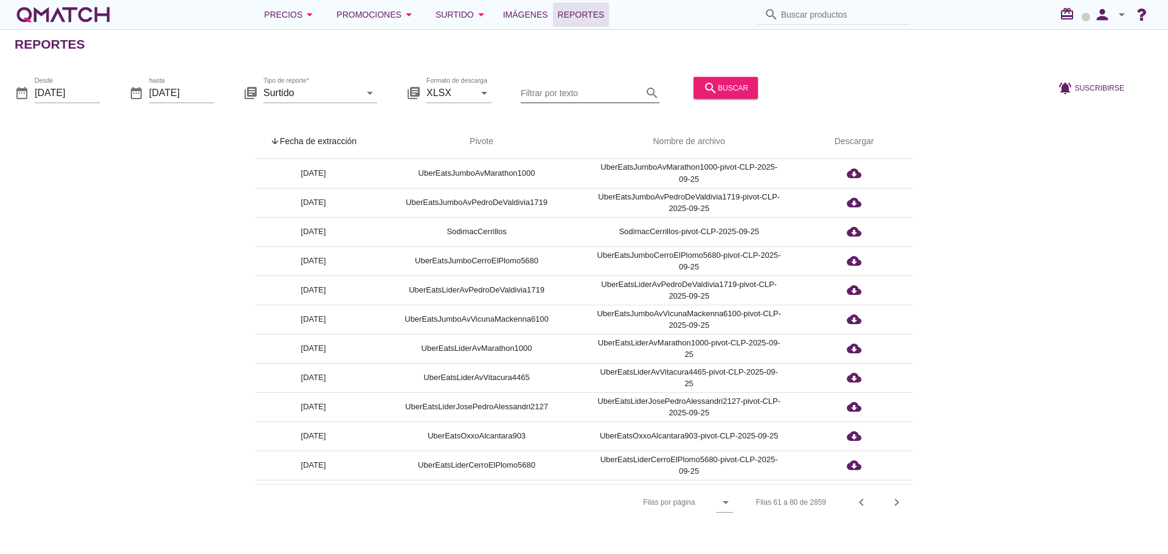
click at [578, 92] on input "Filtrar por texto" at bounding box center [582, 92] width 122 height 19
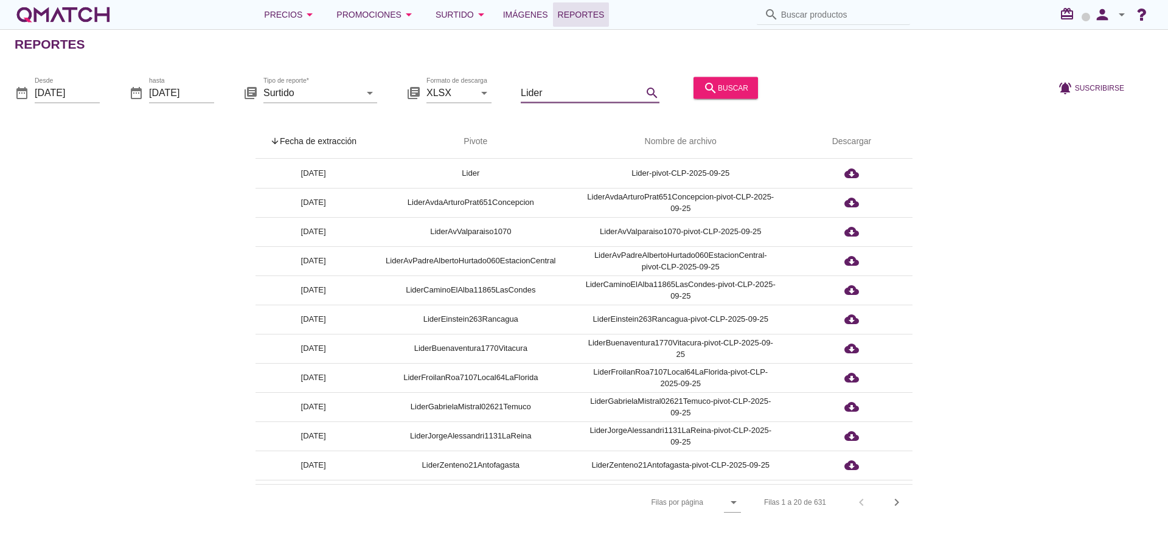
type input "Lider"
click at [1064, 15] on icon "redeem" at bounding box center [1069, 14] width 19 height 15
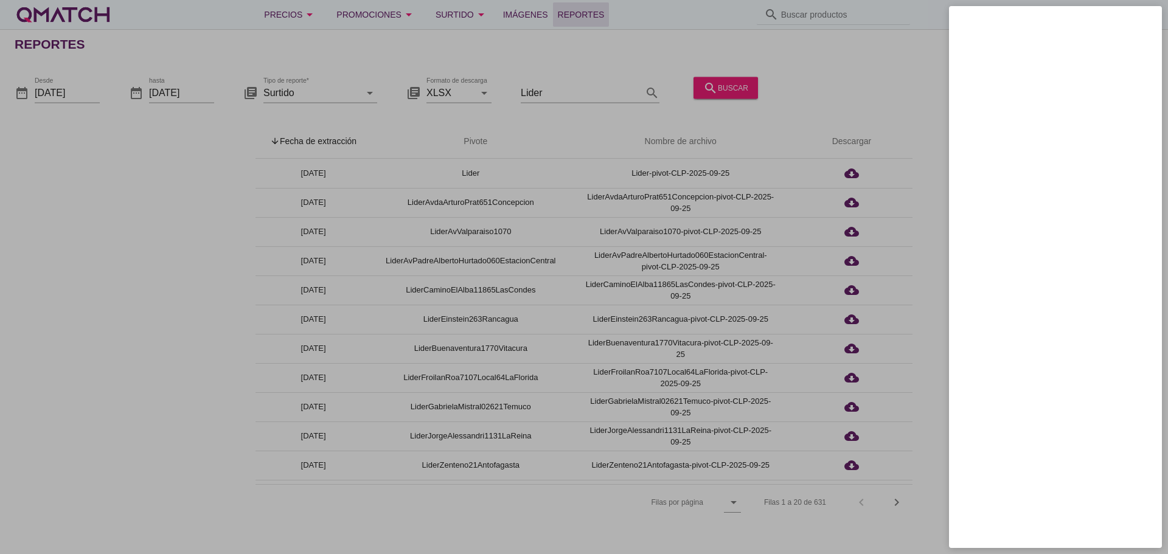
drag, startPoint x: 848, startPoint y: 102, endPoint x: 940, endPoint y: 66, distance: 98.3
click at [848, 103] on div at bounding box center [584, 277] width 1168 height 554
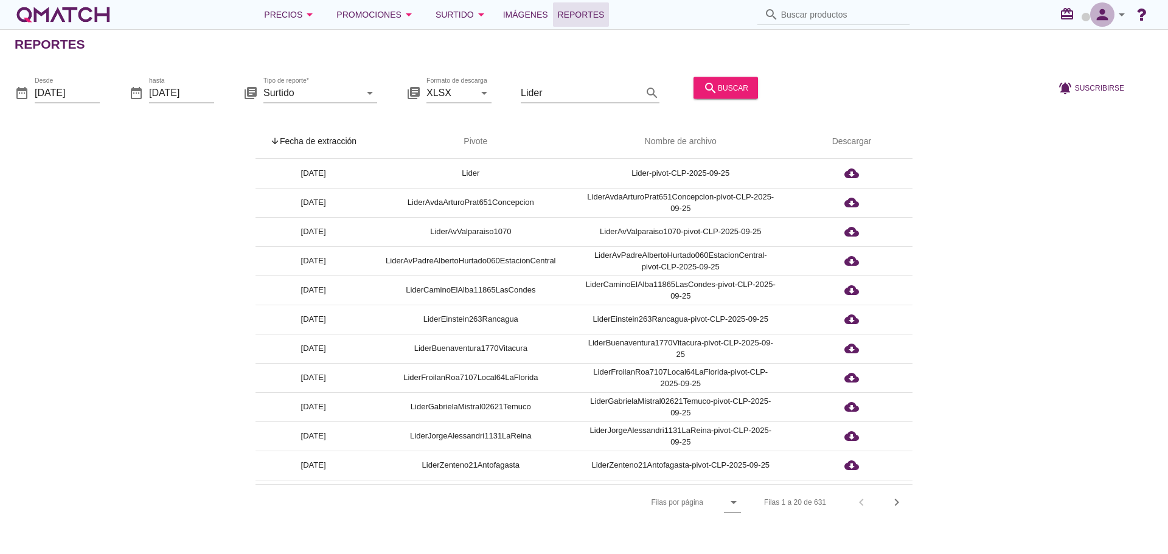
click at [1101, 15] on icon "person" at bounding box center [1102, 14] width 24 height 17
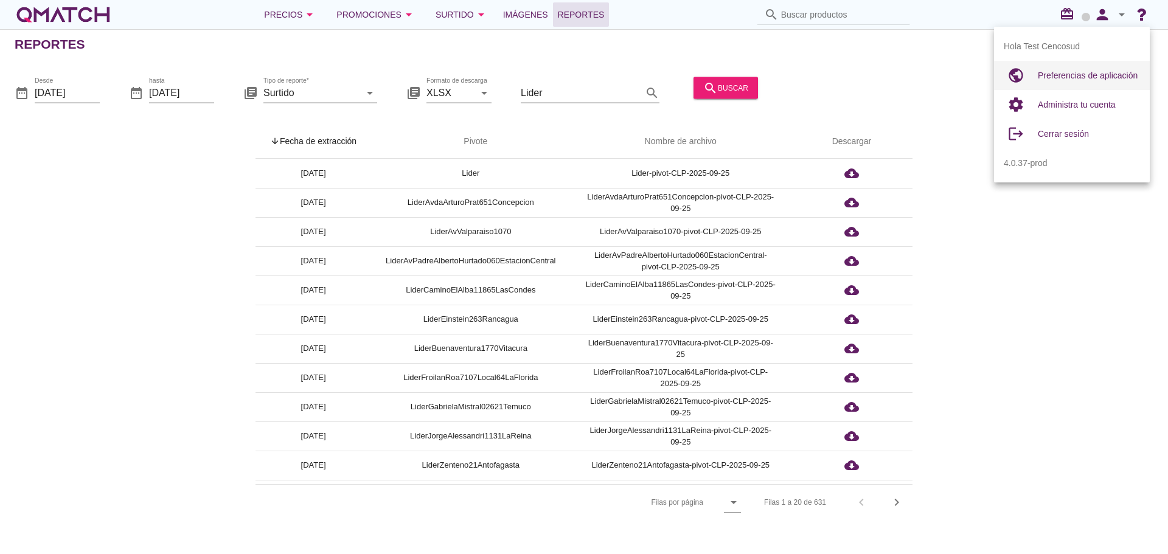
click at [1070, 75] on span "Preferencias de aplicación" at bounding box center [1088, 76] width 100 height 10
radio input "true"
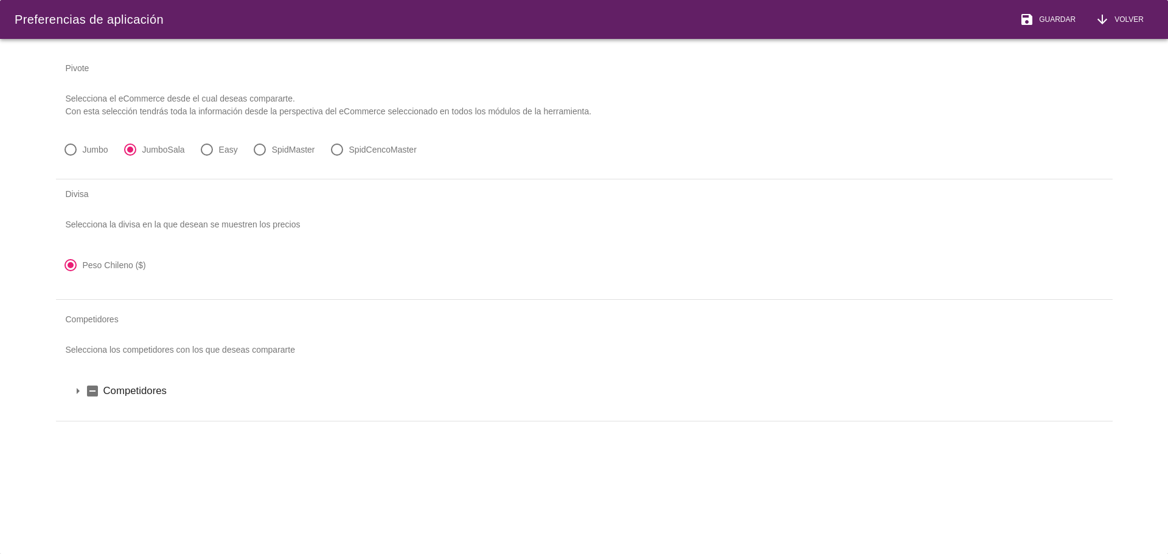
click at [79, 394] on icon "arrow_drop_down" at bounding box center [78, 391] width 15 height 15
click at [91, 410] on icon "arrow_drop_down" at bounding box center [93, 412] width 15 height 15
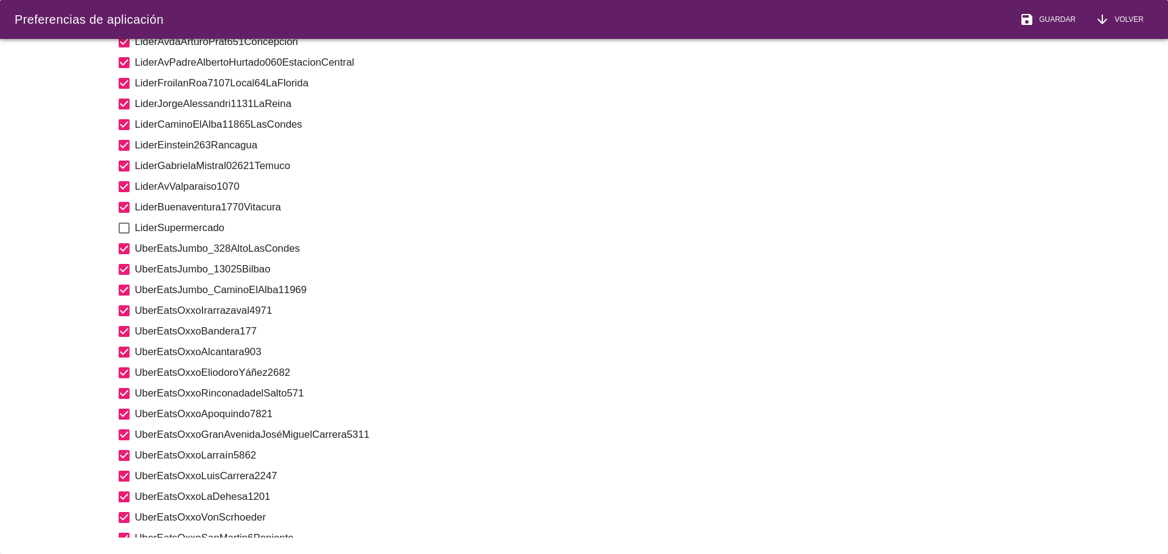
scroll to position [1035, 0]
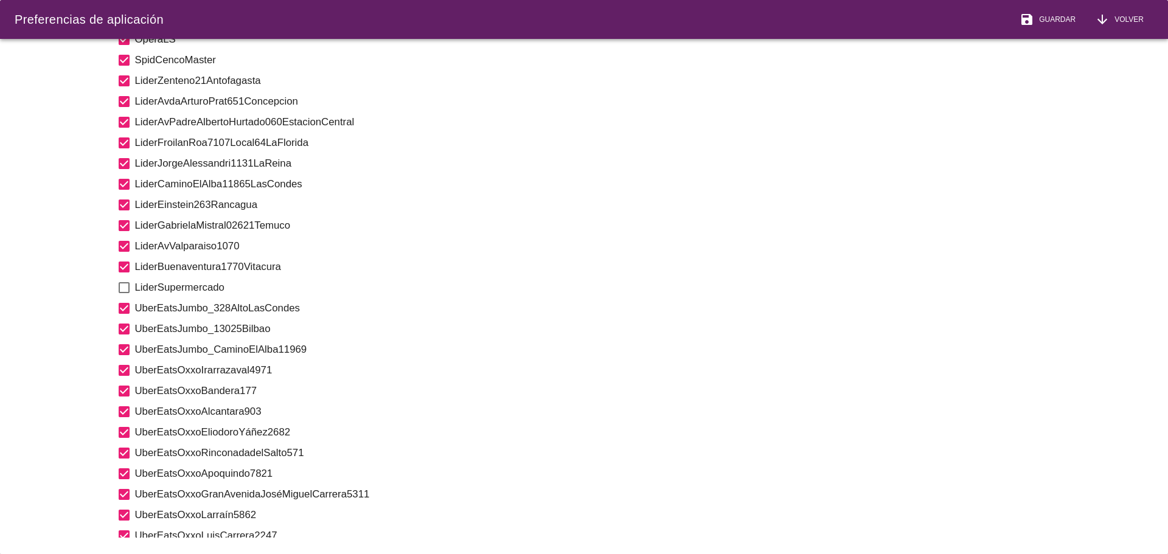
click at [127, 288] on icon "check_box_outline_blank" at bounding box center [124, 288] width 15 height 15
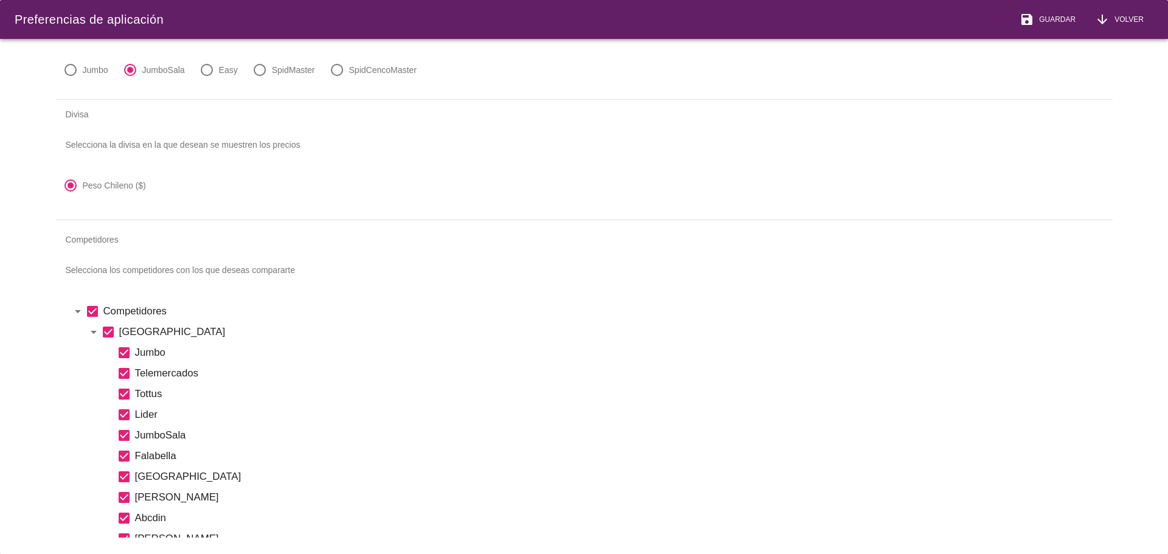
scroll to position [0, 0]
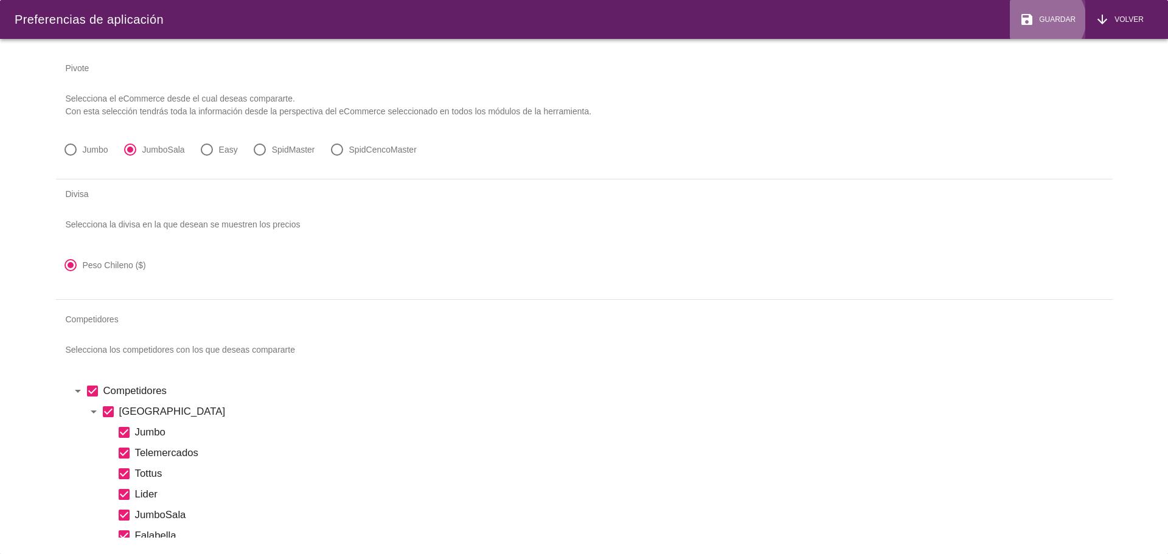
click at [1053, 12] on button "save Guardar" at bounding box center [1047, 19] width 75 height 39
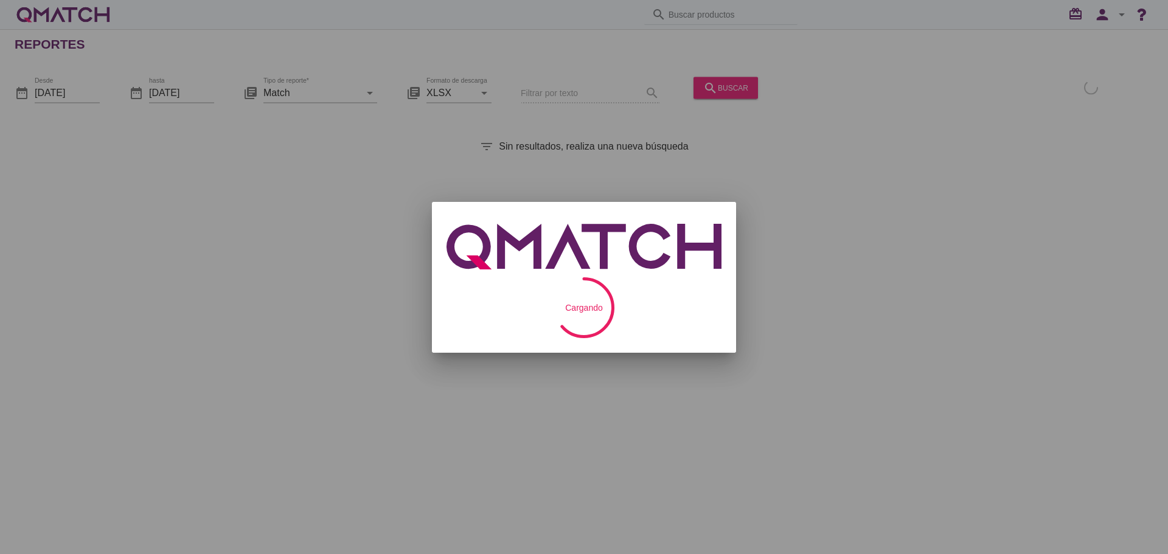
click at [721, 82] on div at bounding box center [584, 277] width 1168 height 554
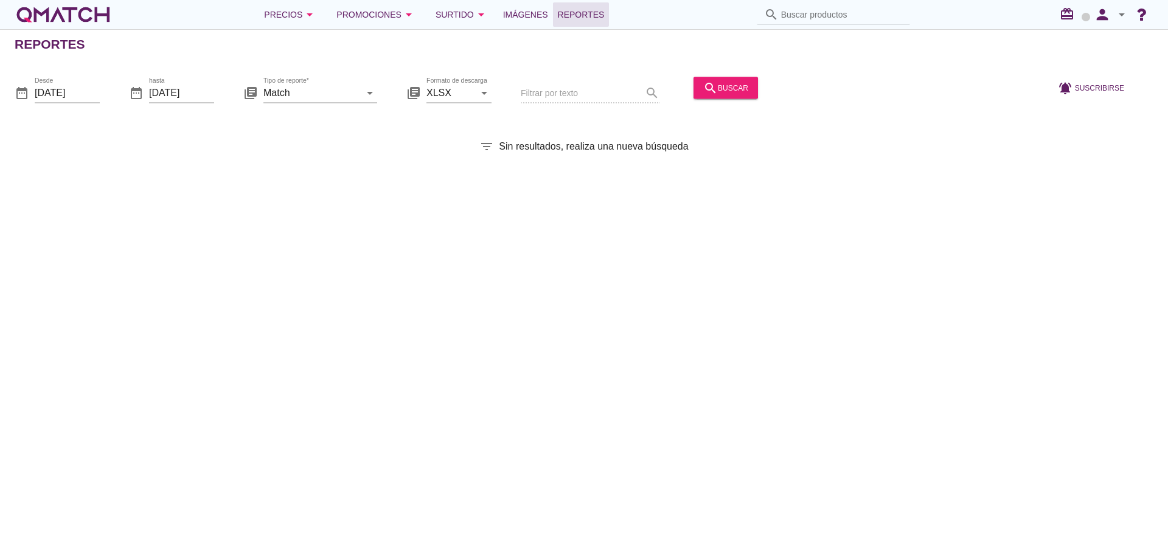
click at [598, 92] on div "Filtrar por texto search" at bounding box center [590, 93] width 139 height 41
click at [356, 89] on input "Match" at bounding box center [311, 92] width 97 height 19
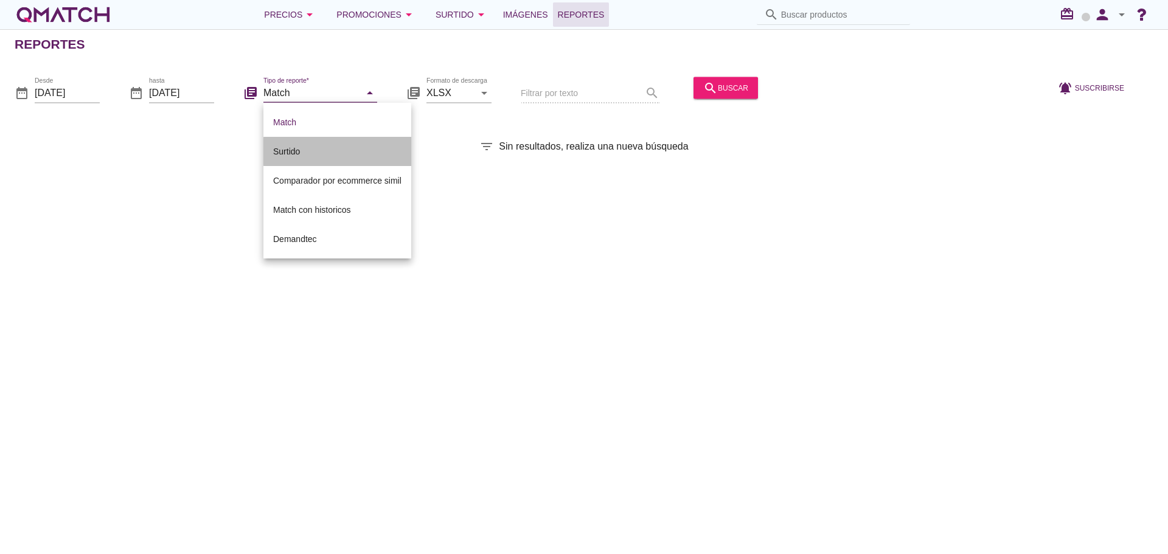
click at [300, 153] on div "Surtido" at bounding box center [337, 151] width 128 height 15
type input "Surtido"
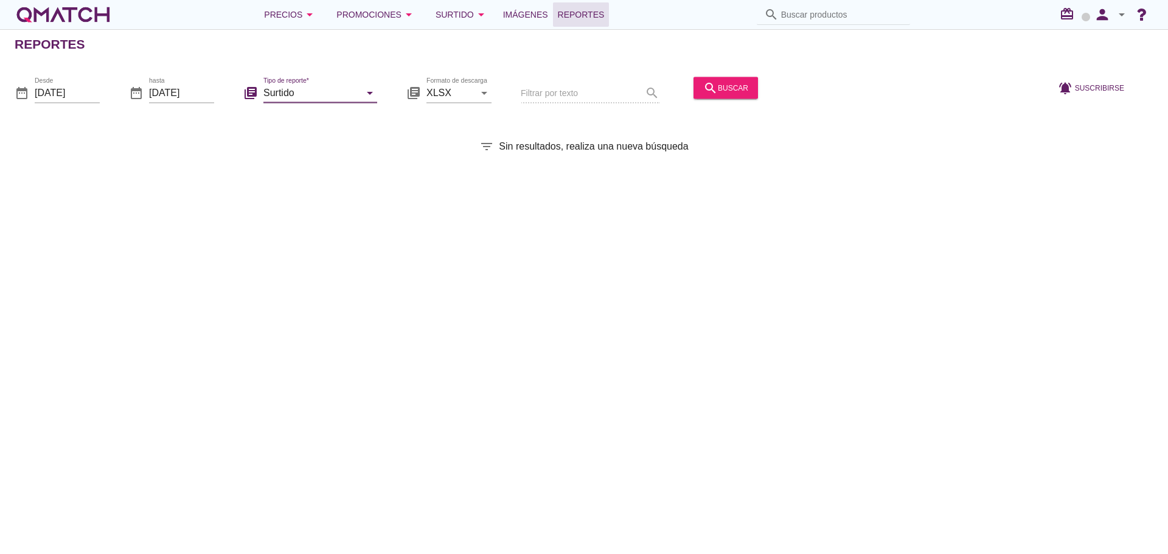
click at [574, 90] on div "Filtrar por texto search" at bounding box center [590, 93] width 139 height 41
click at [717, 86] on div "search buscar" at bounding box center [725, 87] width 45 height 15
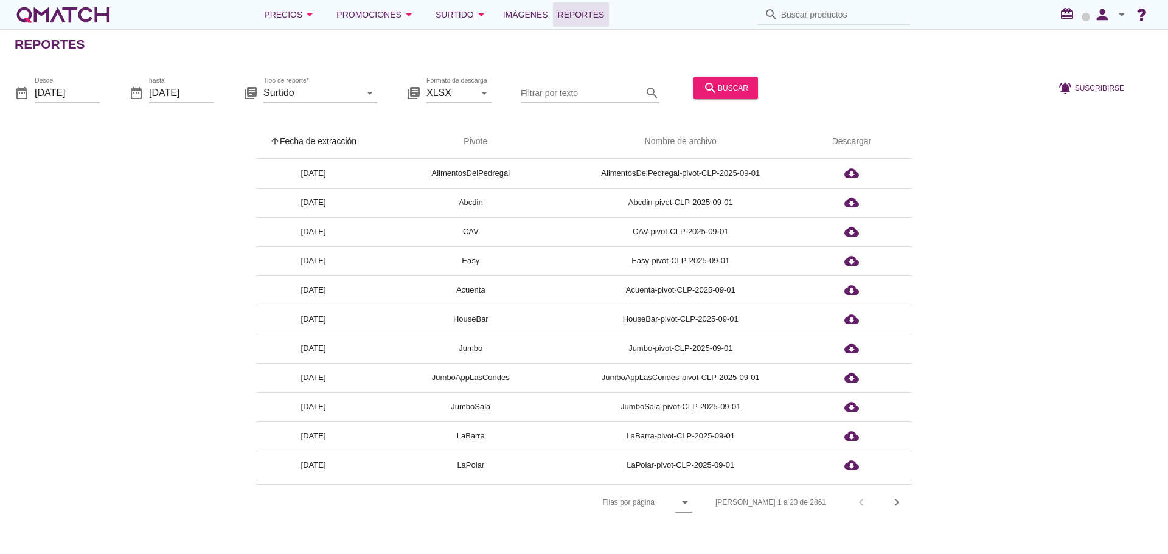
click at [330, 136] on th "arrow_upward Fecha de extracción" at bounding box center [314, 142] width 116 height 34
click at [572, 85] on input "Filtrar por texto" at bounding box center [582, 92] width 122 height 19
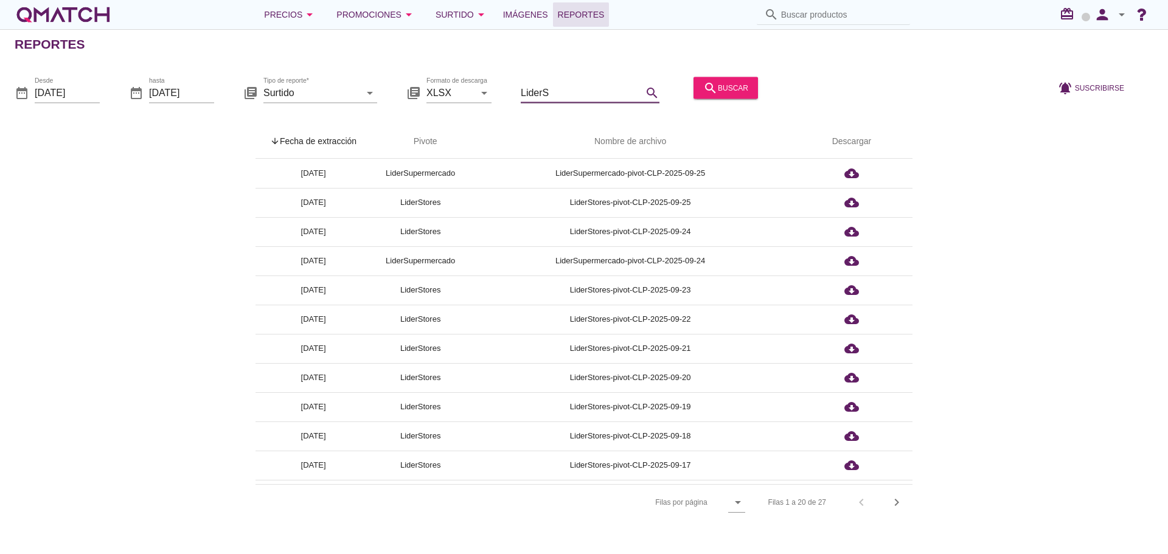
click at [560, 91] on input "LiderS" at bounding box center [582, 92] width 122 height 19
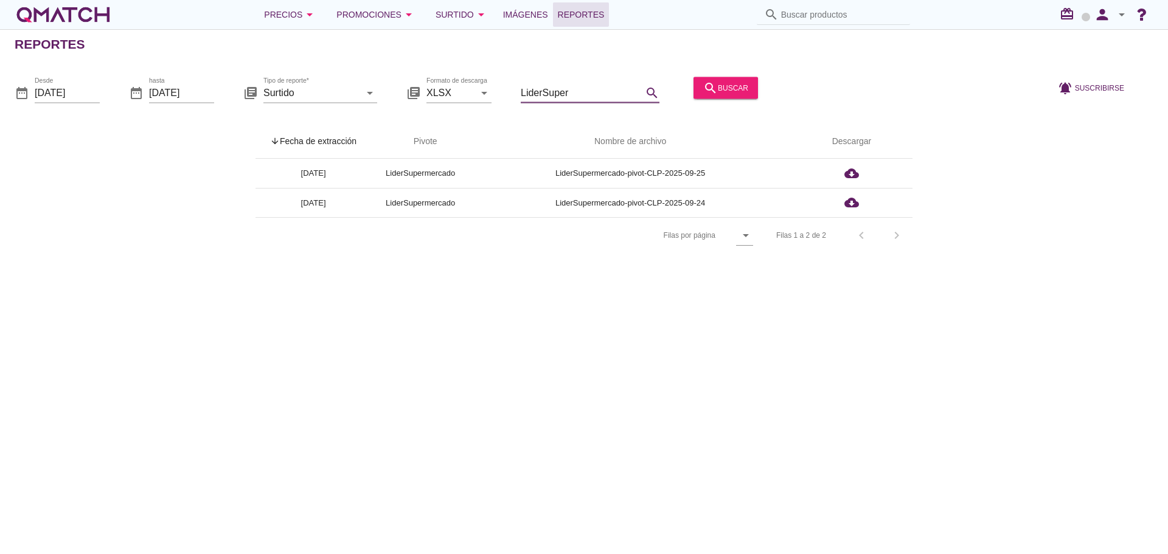
type input "LiderSuper"
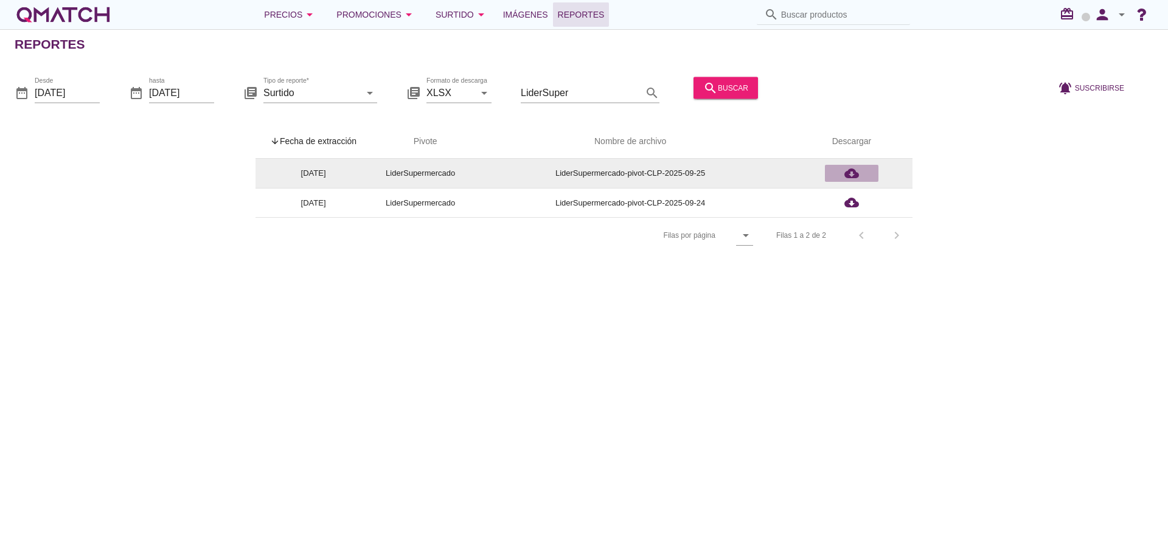
click at [856, 176] on icon "cloud_download" at bounding box center [852, 173] width 15 height 15
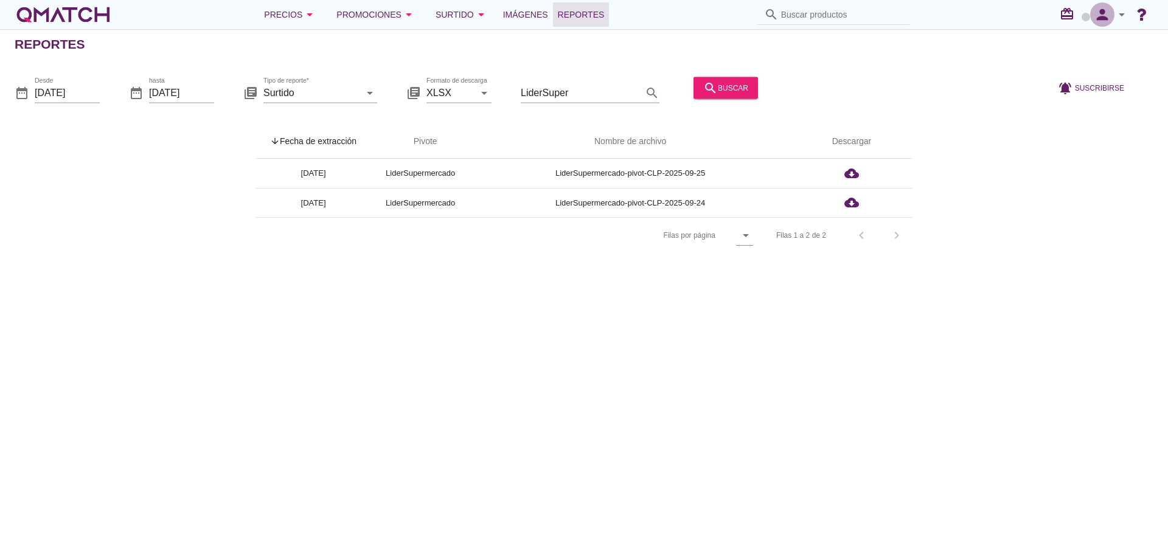
click at [1102, 15] on icon "person" at bounding box center [1102, 14] width 24 height 17
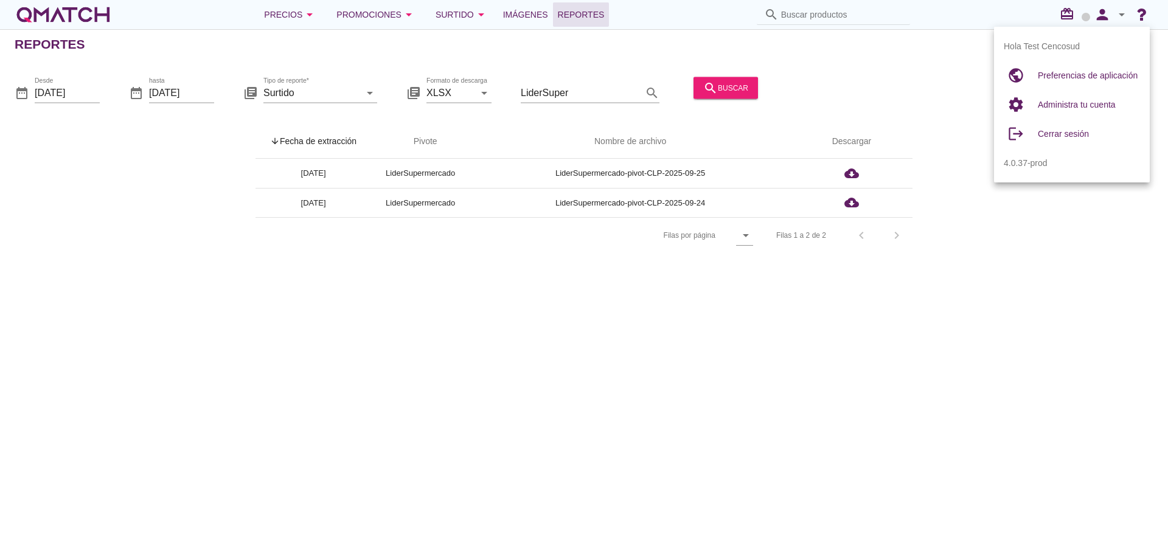
click at [974, 61] on div "Reportes date_range Desde [DATE] date_range hasta [DATE] library_books Tipo de …" at bounding box center [584, 291] width 1168 height 525
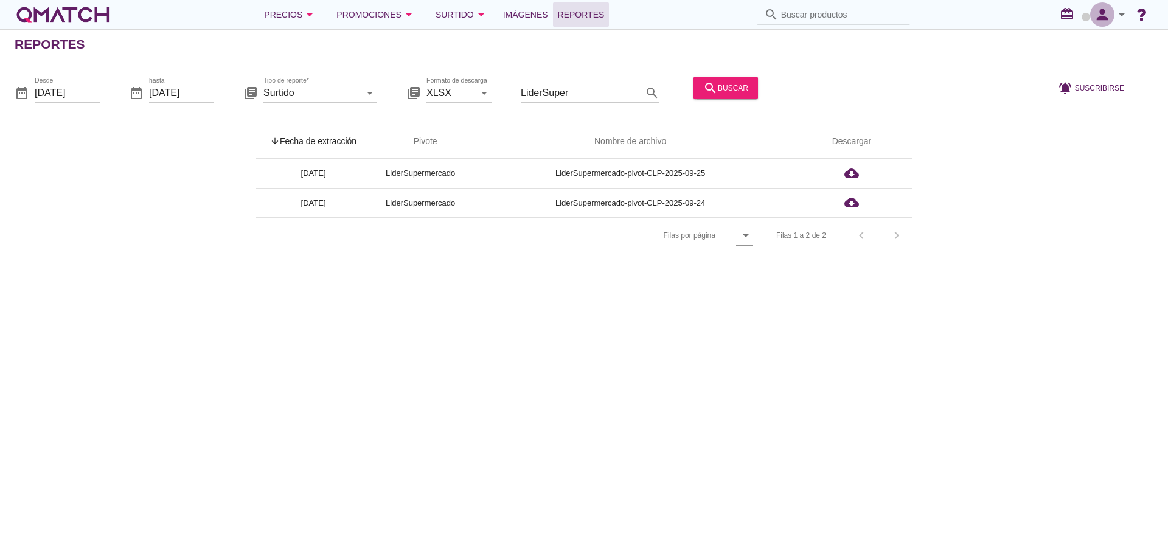
click at [1092, 14] on icon "person" at bounding box center [1102, 14] width 24 height 17
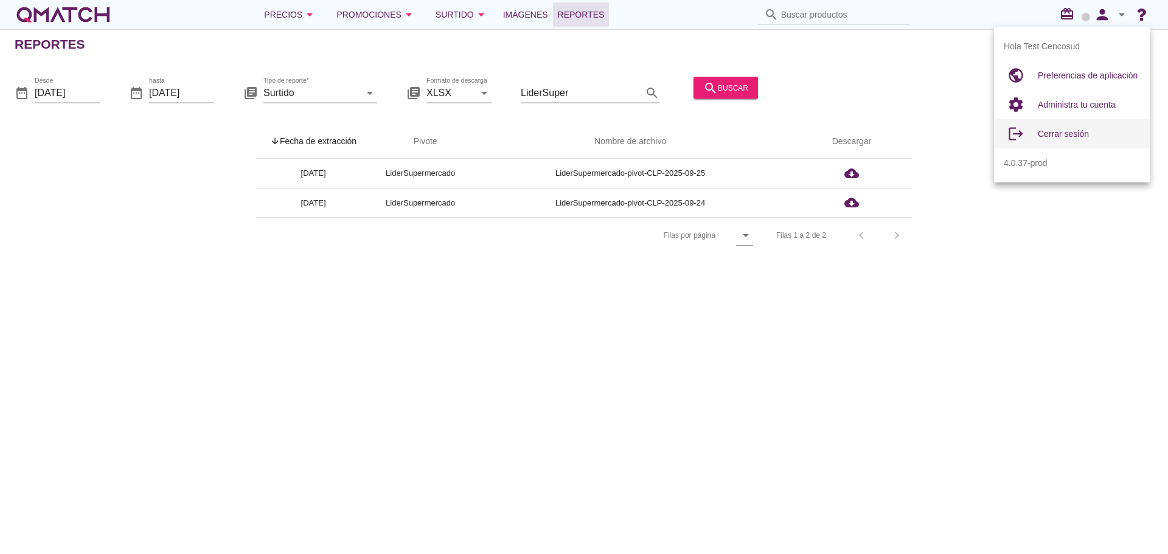
click at [1088, 134] on span "Cerrar sesión" at bounding box center [1063, 134] width 51 height 10
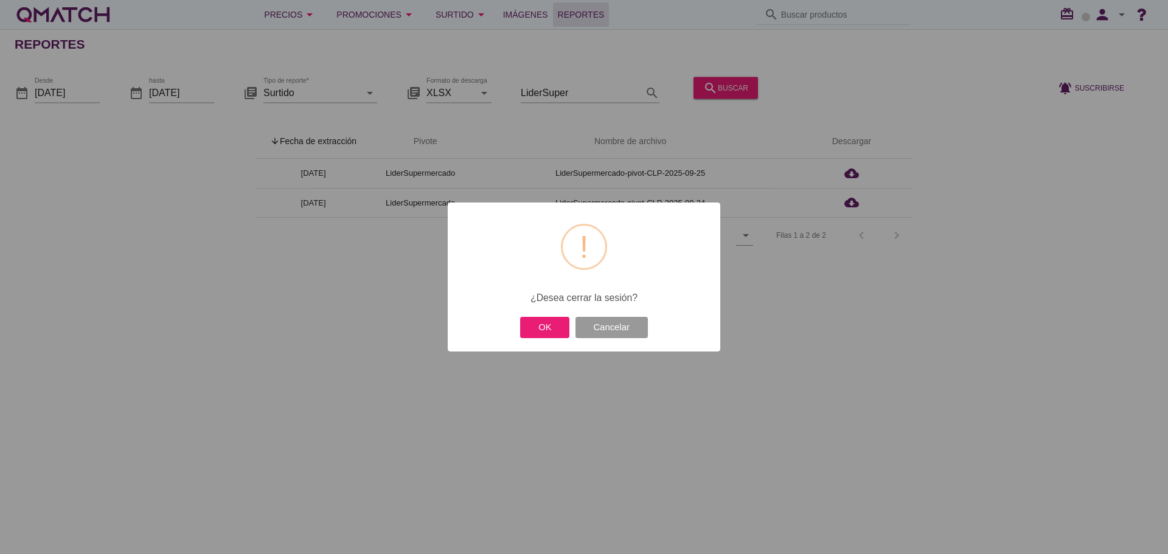
drag, startPoint x: 553, startPoint y: 326, endPoint x: 627, endPoint y: 310, distance: 75.2
click at [551, 326] on button "OK" at bounding box center [544, 327] width 49 height 21
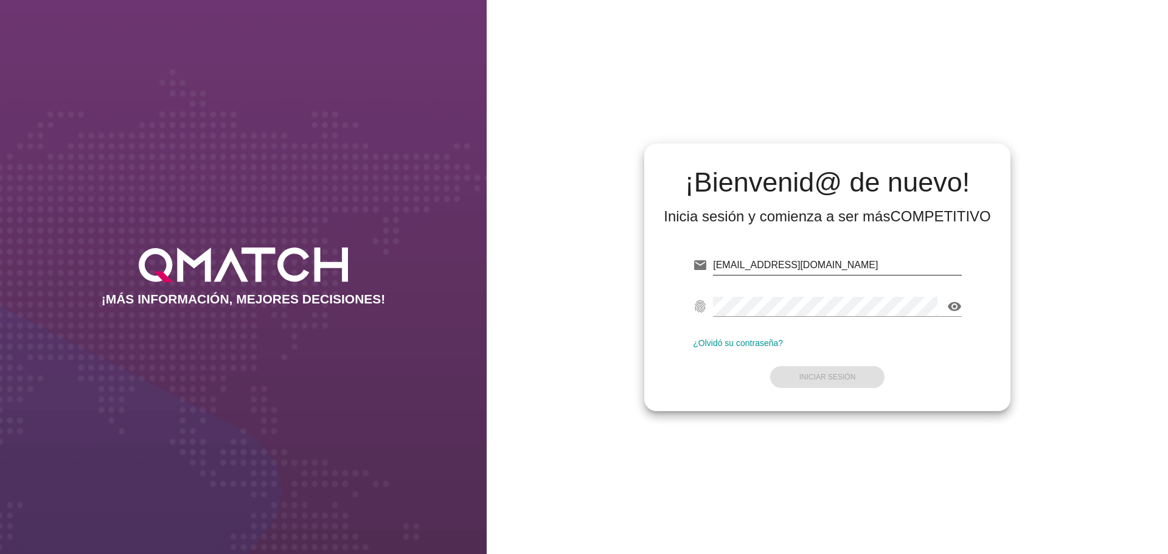
click at [868, 260] on input "test@test.cencosud.cl" at bounding box center [837, 265] width 249 height 19
type input "test@test.cencosud.com.co"
click at [846, 374] on strong "Iniciar Sesión" at bounding box center [828, 377] width 57 height 9
